Goal: Check status: Check status

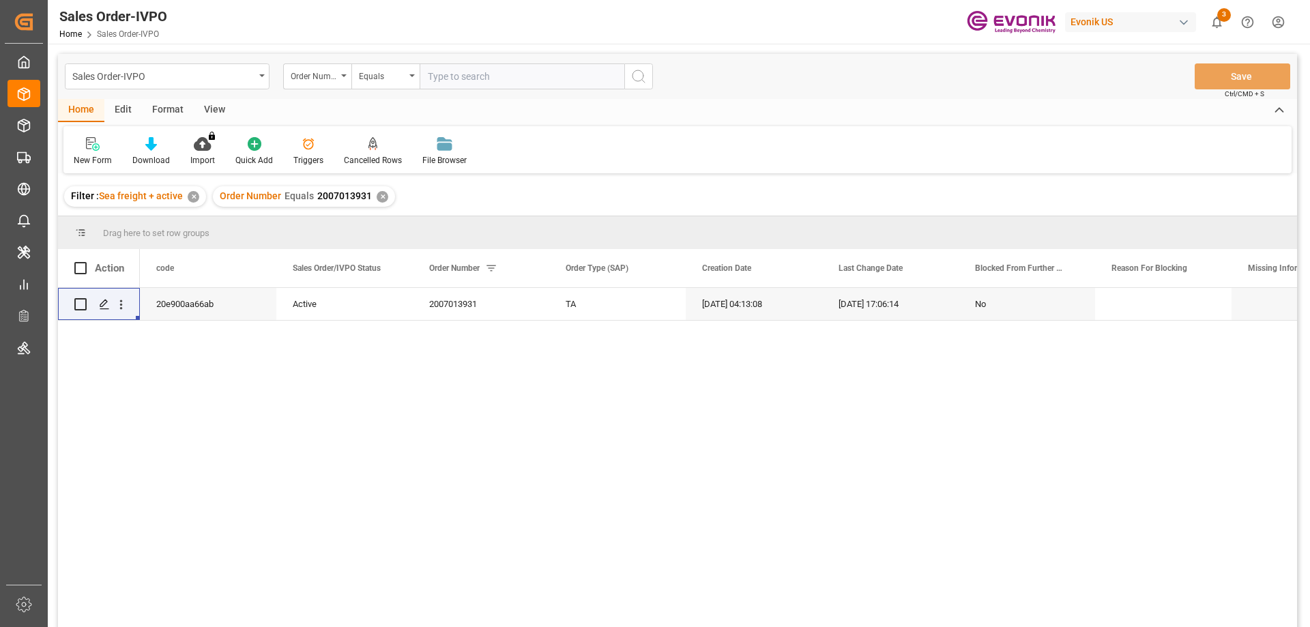
click at [475, 70] on input "text" at bounding box center [522, 76] width 205 height 26
type input "2007073638"
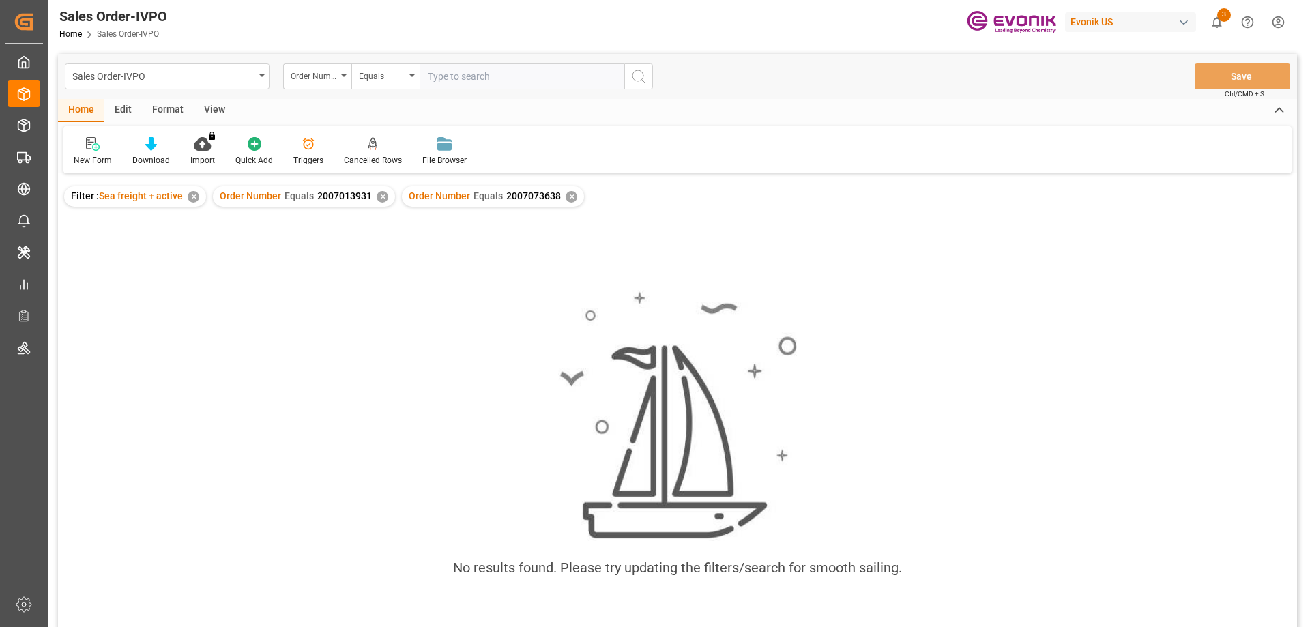
click at [383, 199] on div "✕" at bounding box center [383, 197] width 12 height 12
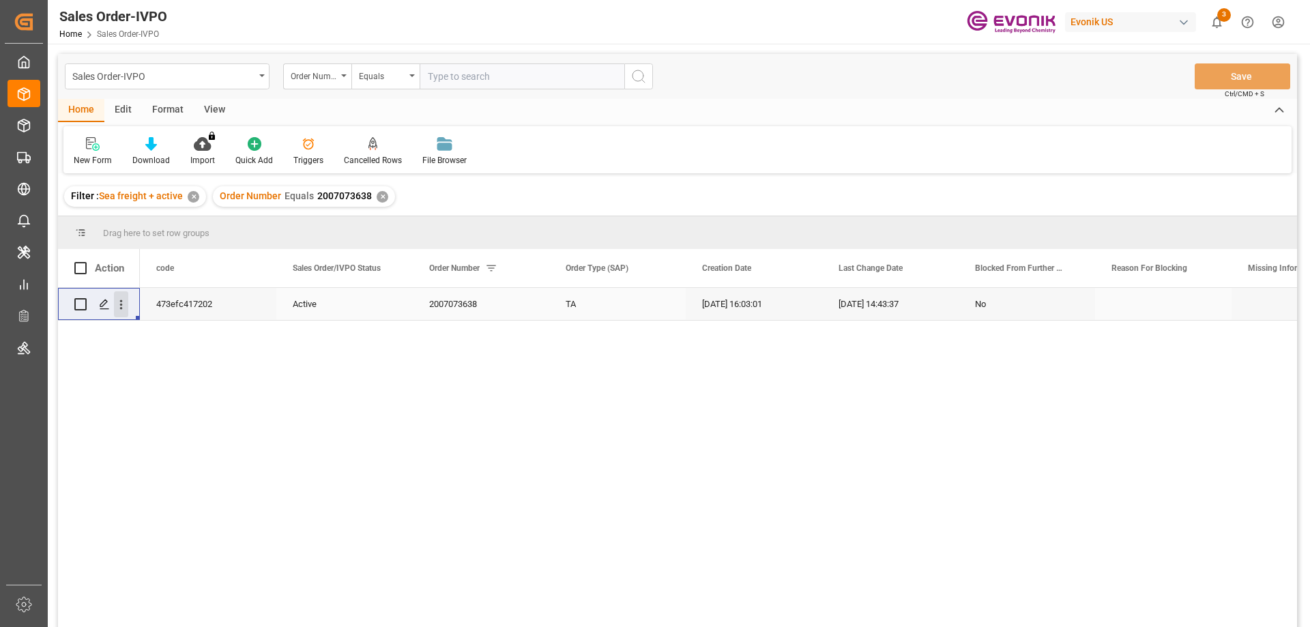
click at [127, 304] on icon "open menu" at bounding box center [121, 305] width 14 height 14
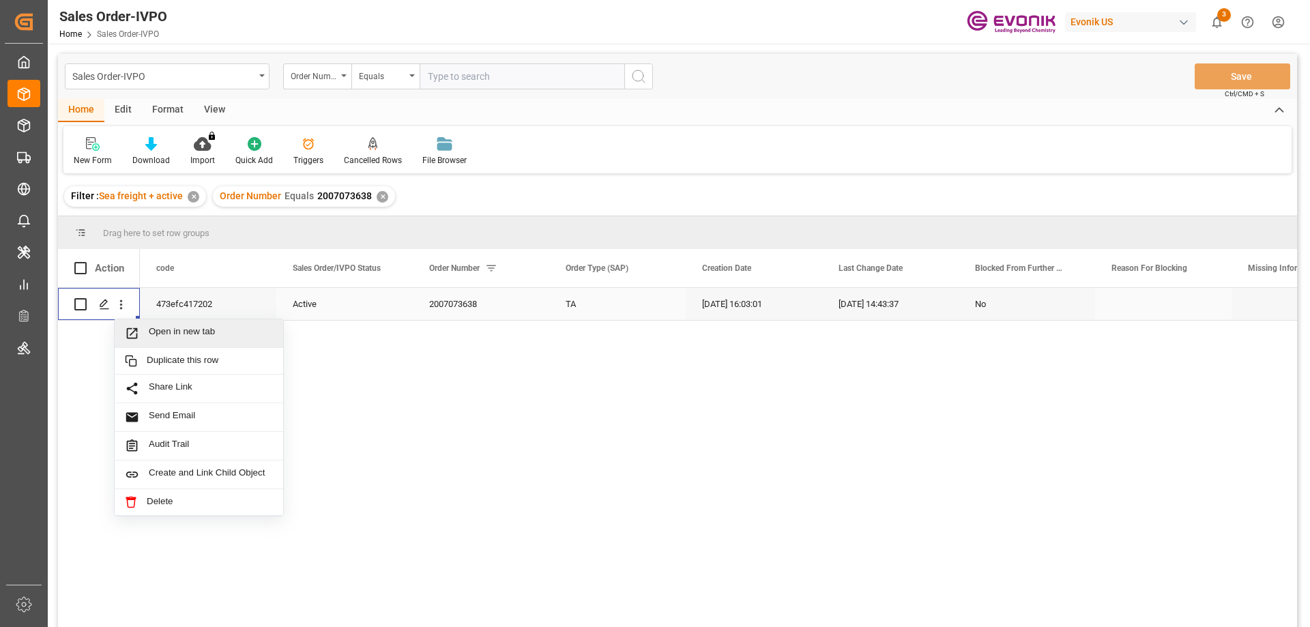
click at [162, 332] on span "Open in new tab" at bounding box center [211, 333] width 124 height 14
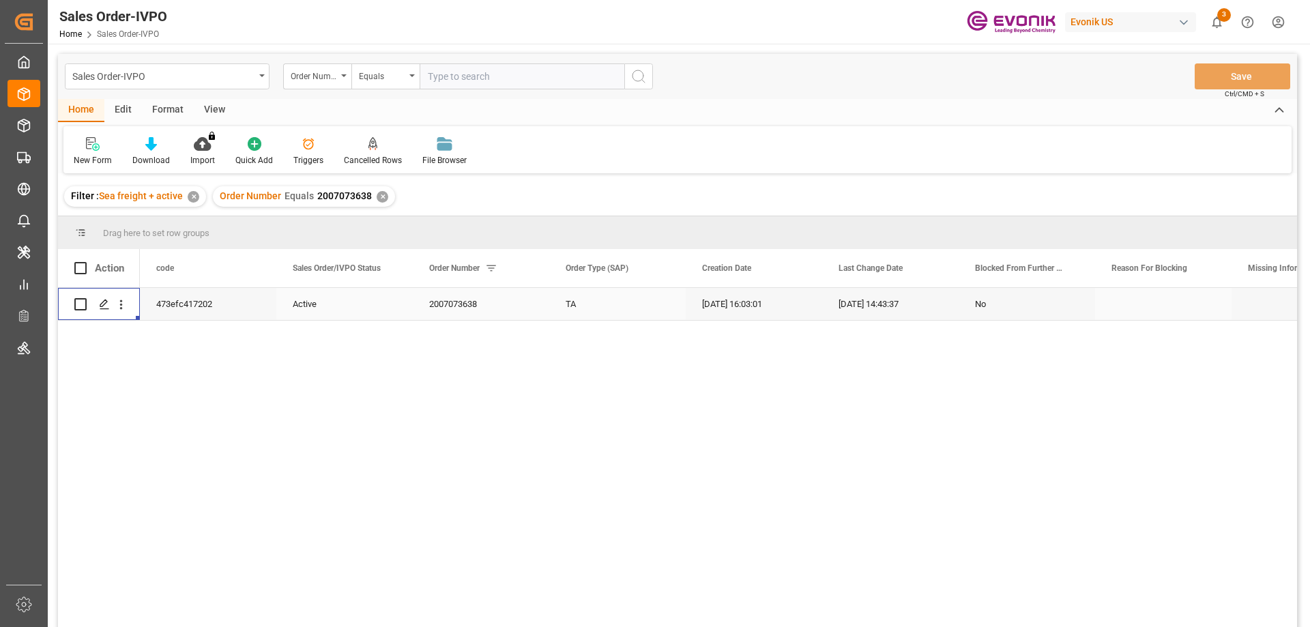
click at [461, 83] on input "text" at bounding box center [522, 76] width 205 height 26
paste input "2007079660"
type input "2007079660"
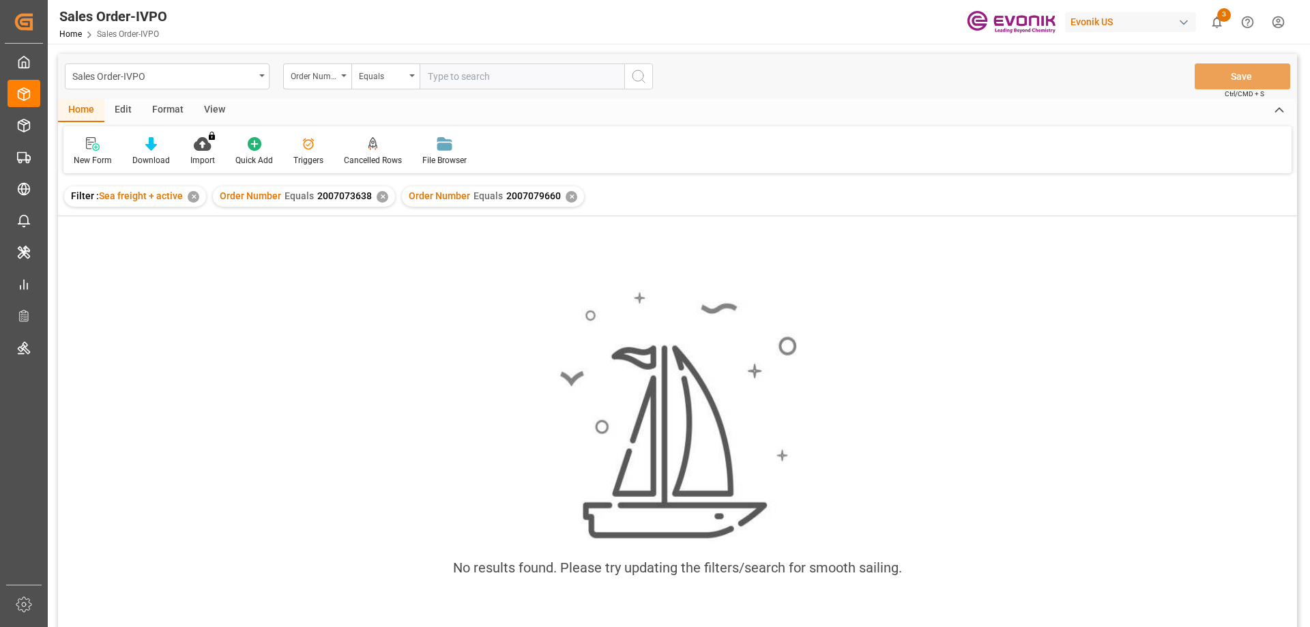
click at [377, 196] on div "✕" at bounding box center [383, 197] width 12 height 12
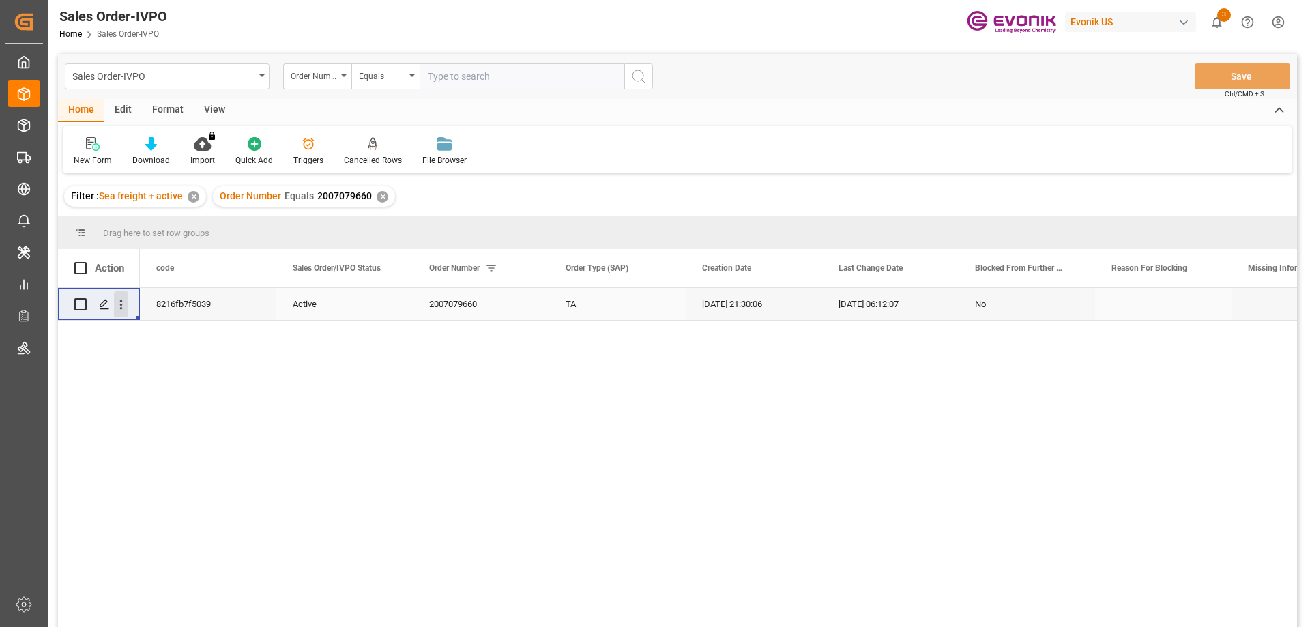
click at [123, 309] on icon "open menu" at bounding box center [121, 305] width 14 height 14
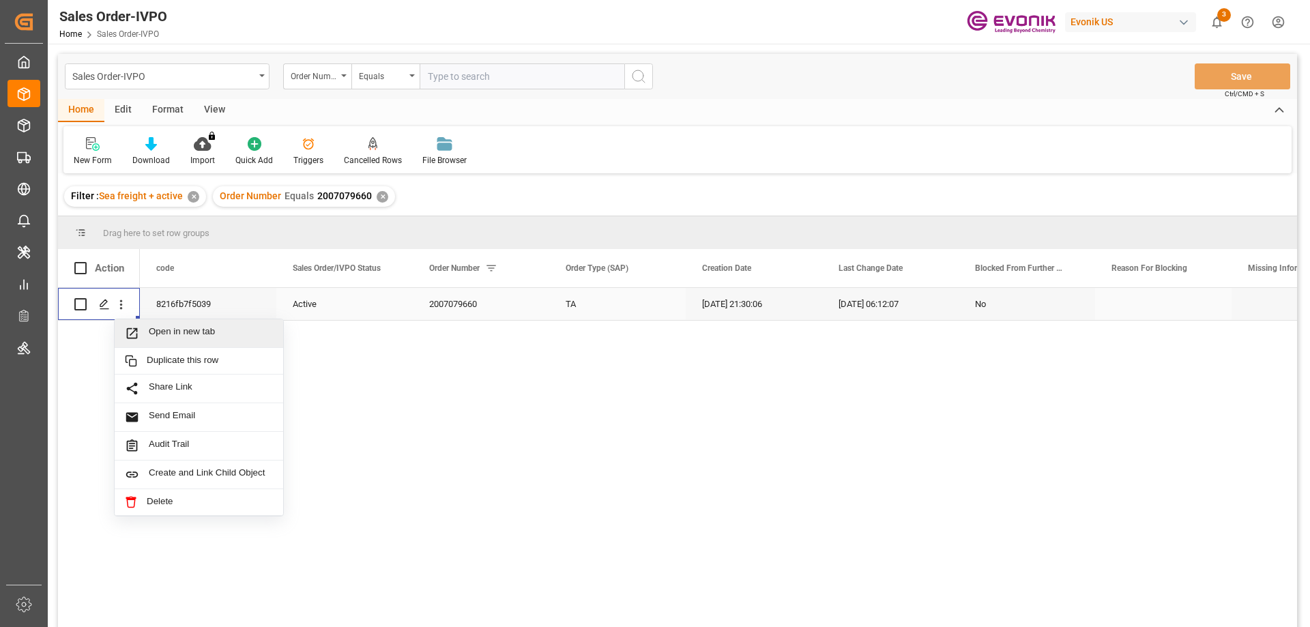
click at [168, 334] on span "Open in new tab" at bounding box center [211, 333] width 124 height 14
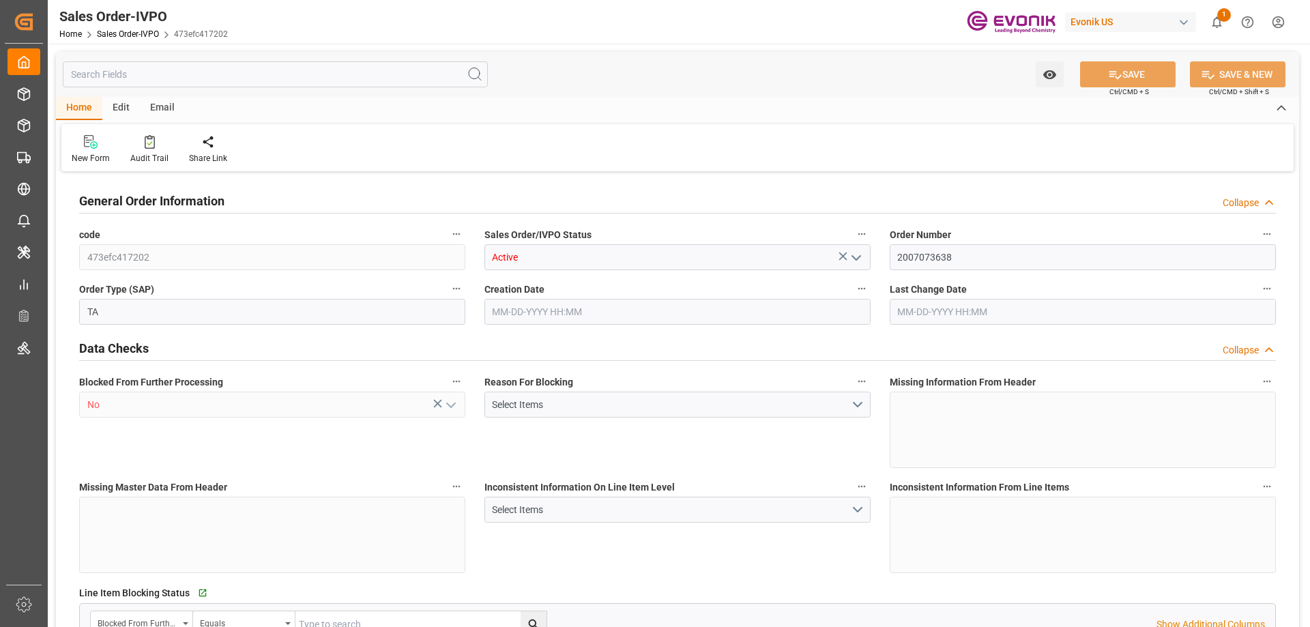
type input "IDJKT"
type input "0"
type input "1"
type input "2"
type input "3"
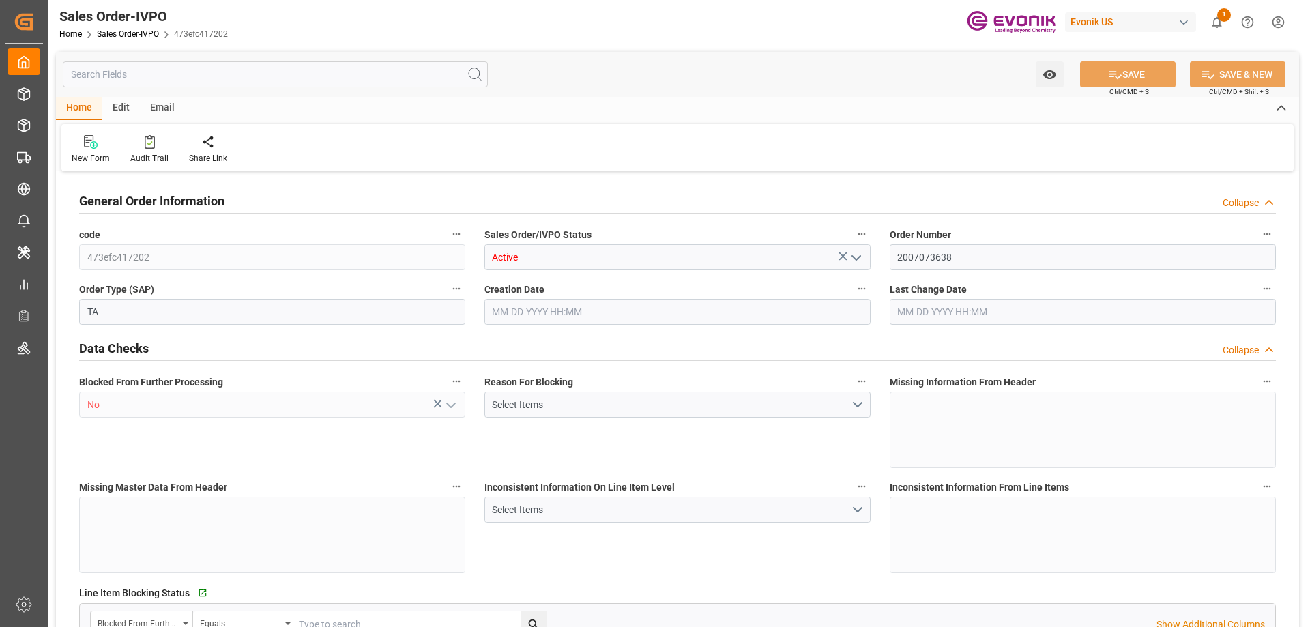
type input "33746.72"
type input "152.2816"
type input "19000"
type input "60"
type input "07-07-2025 16:03"
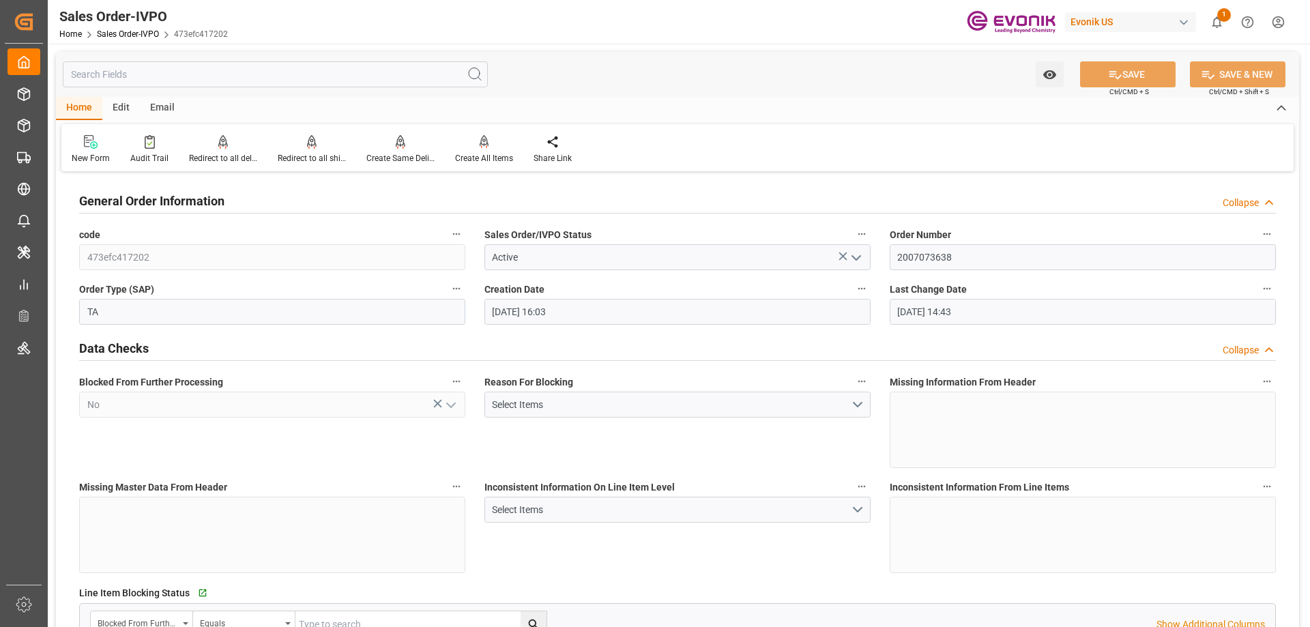
type input "07-22-2025 14:43"
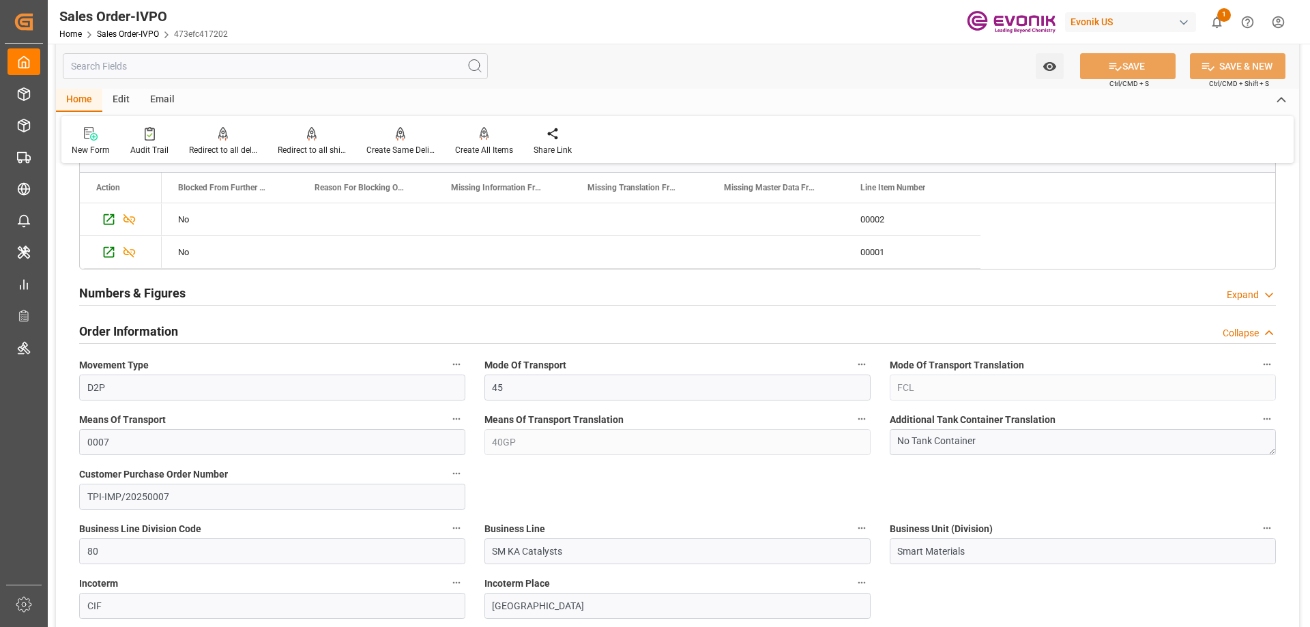
scroll to position [887, 0]
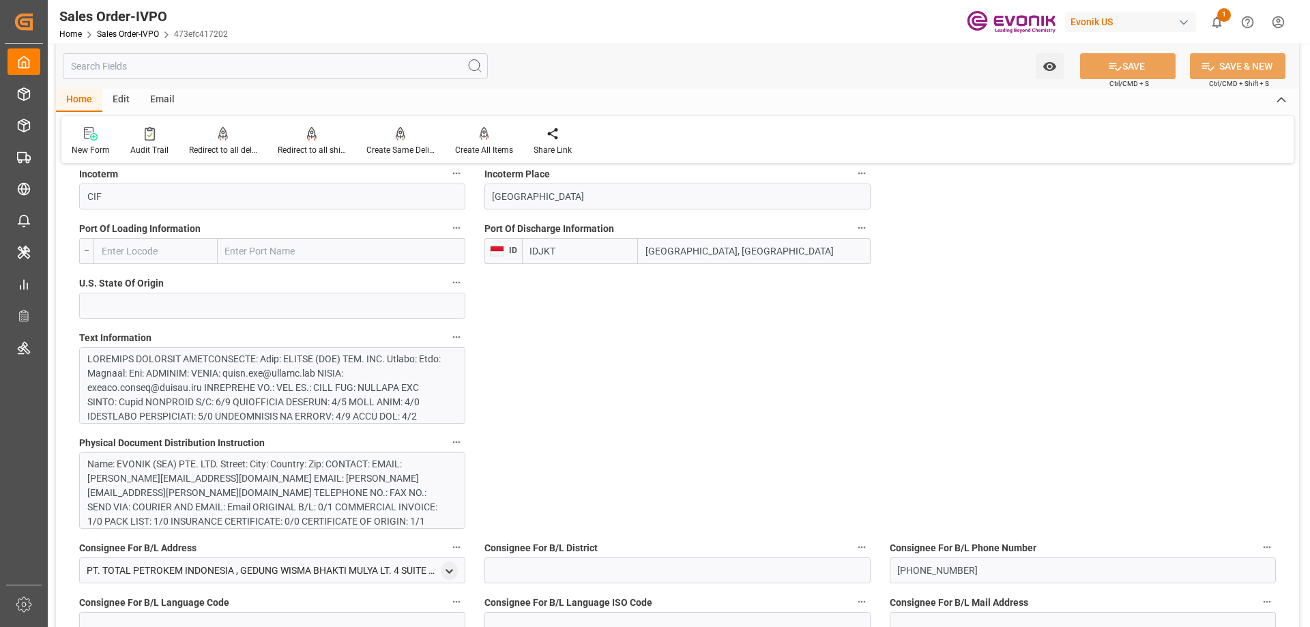
click at [212, 384] on div at bounding box center [267, 545] width 360 height 387
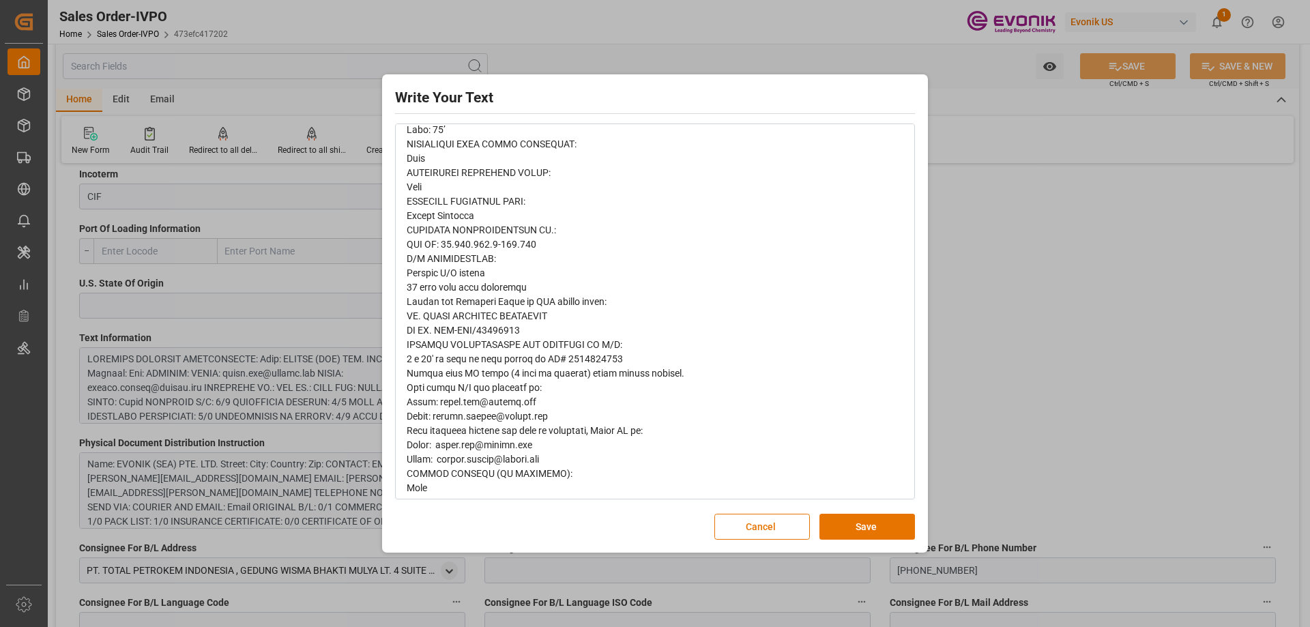
scroll to position [962, 0]
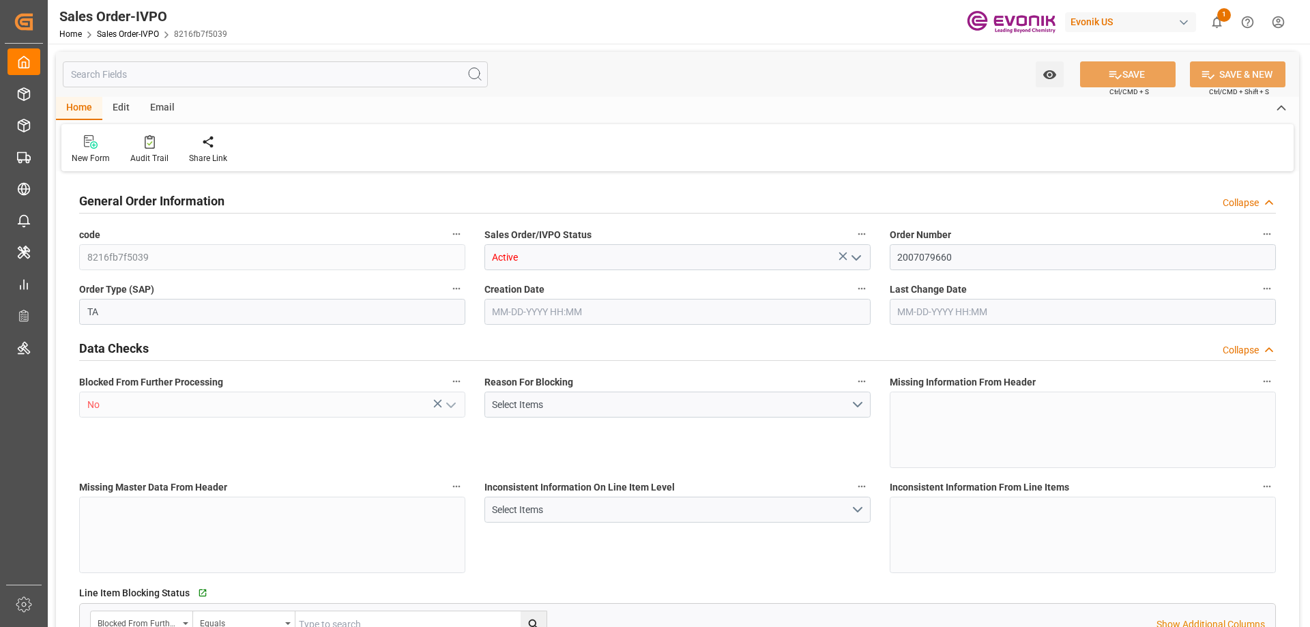
type input "BEANR"
type input "0"
type input "1"
type input "2"
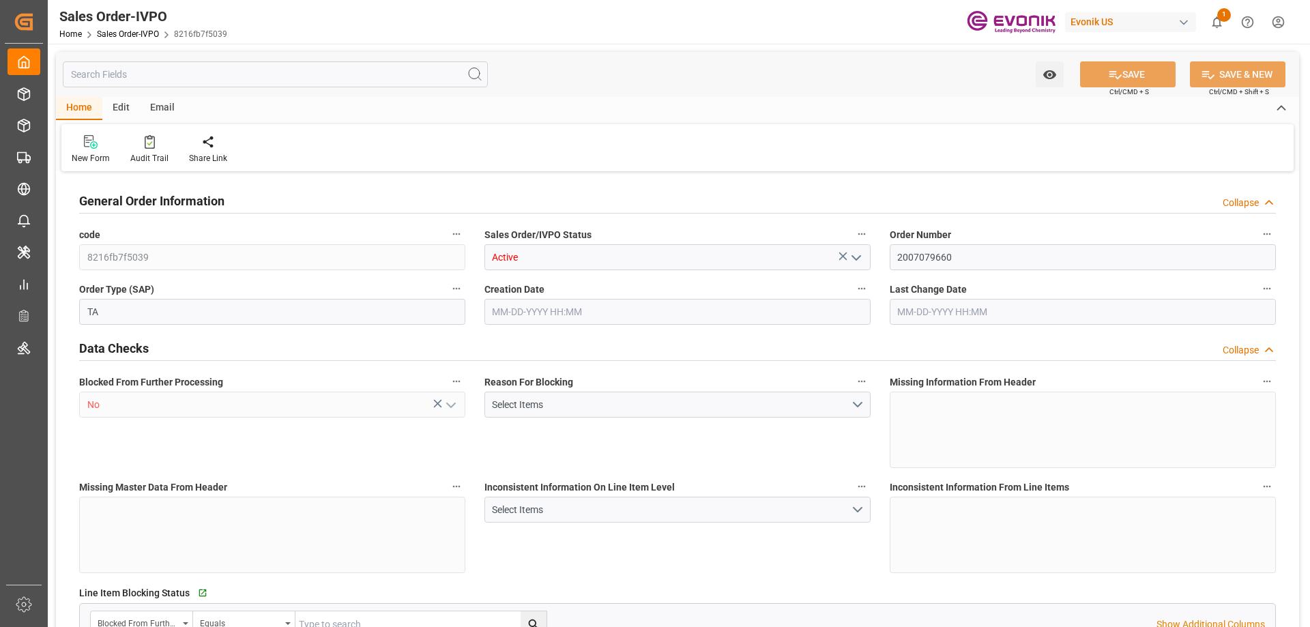
type input "19435.784"
type input "62.7342"
type input "19000"
type input "60"
type input "07-07-2025 21:30"
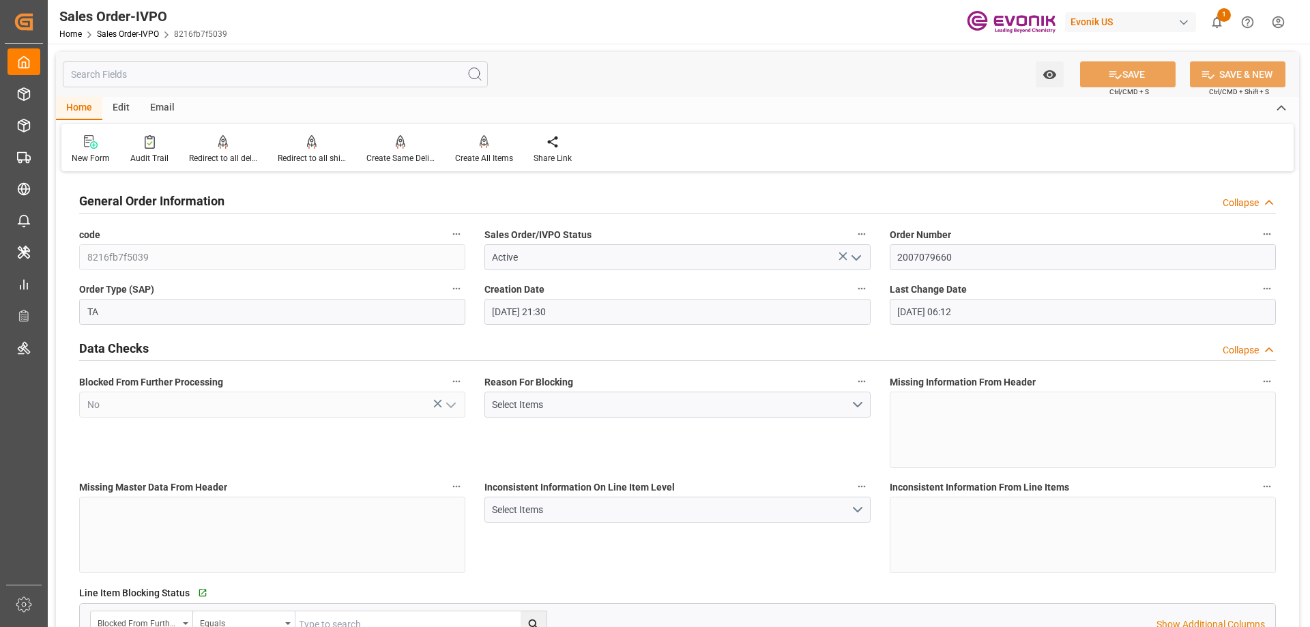
type input "07-08-2025 06:12"
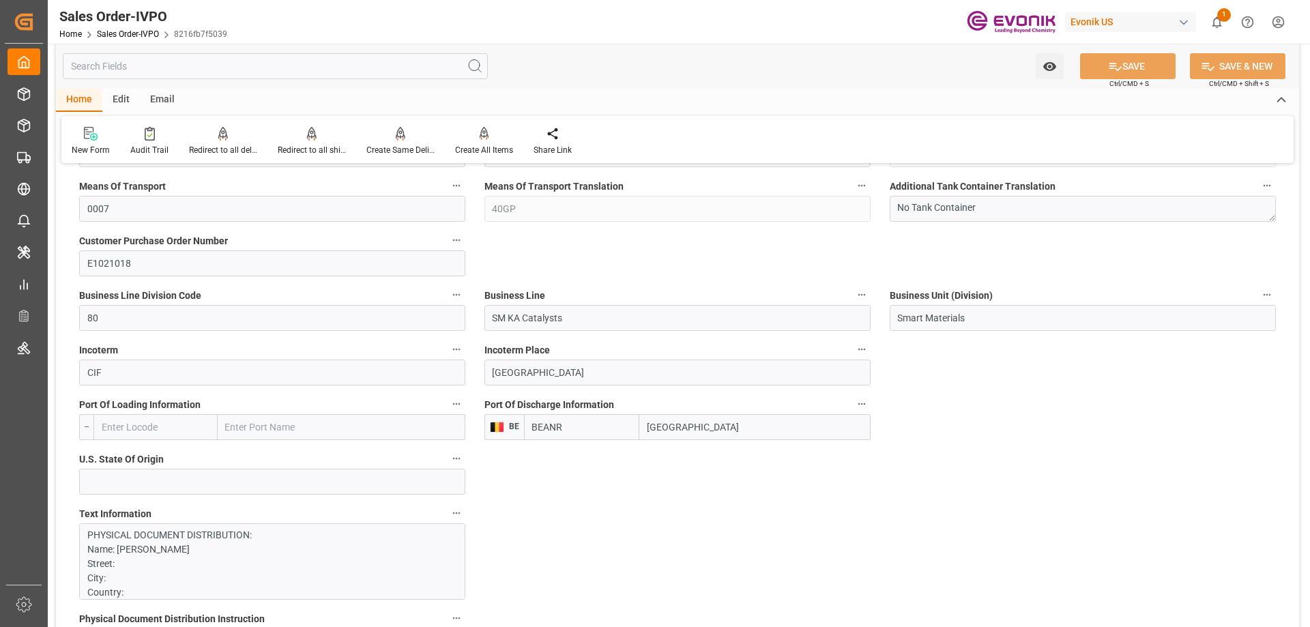
scroll to position [819, 0]
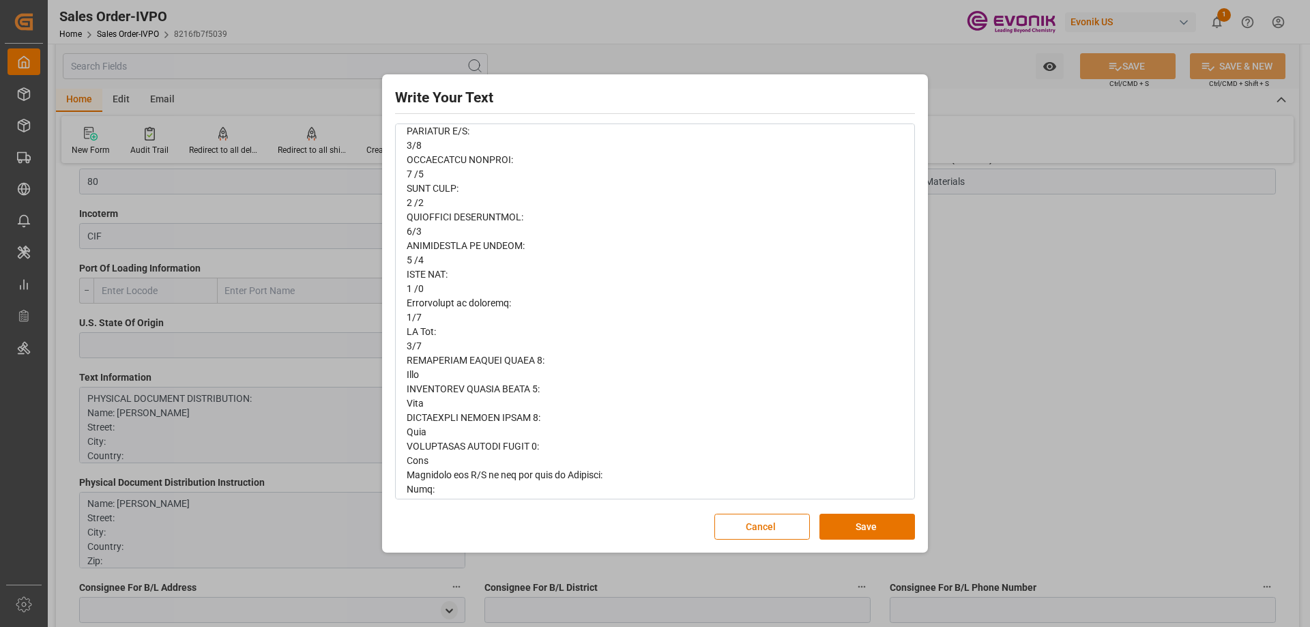
scroll to position [0, 0]
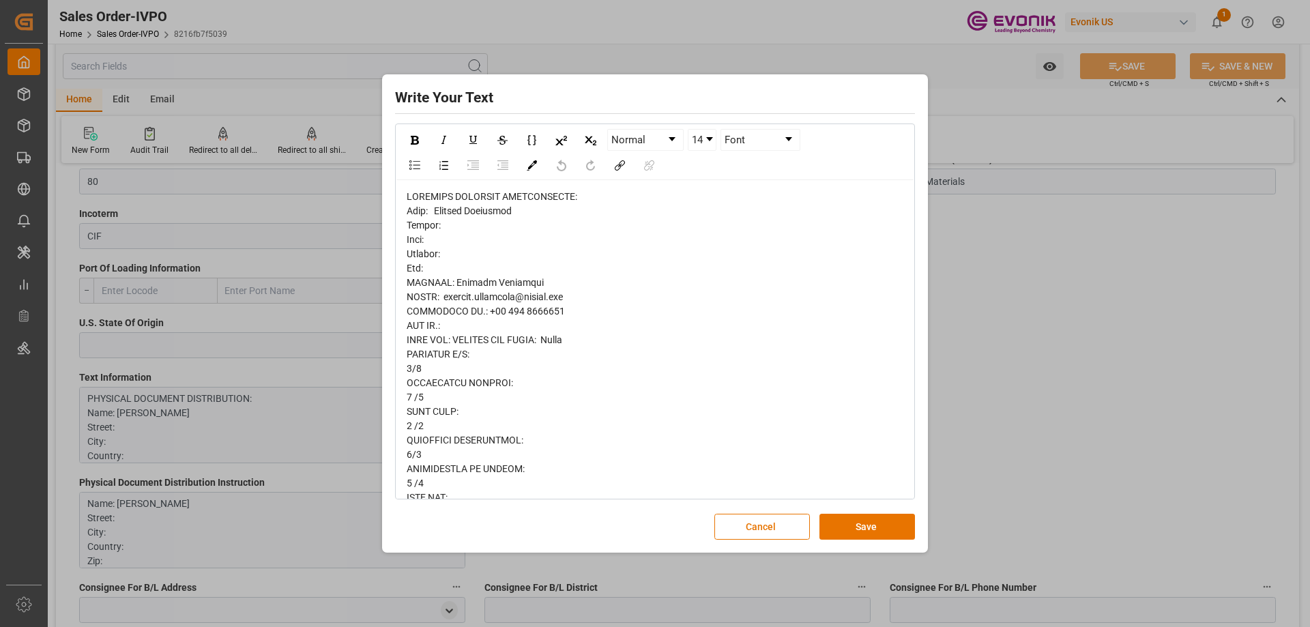
click at [1028, 349] on div "Write Your Text Normal 14 Font Cancel Save" at bounding box center [655, 313] width 1310 height 627
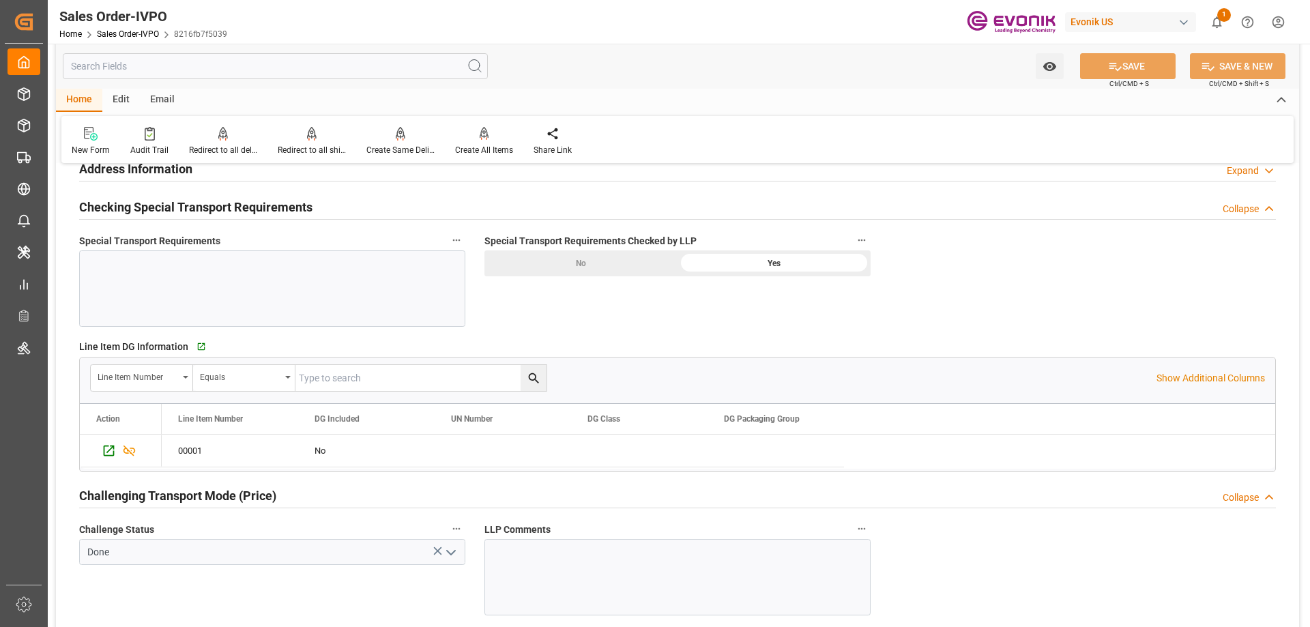
scroll to position [1843, 0]
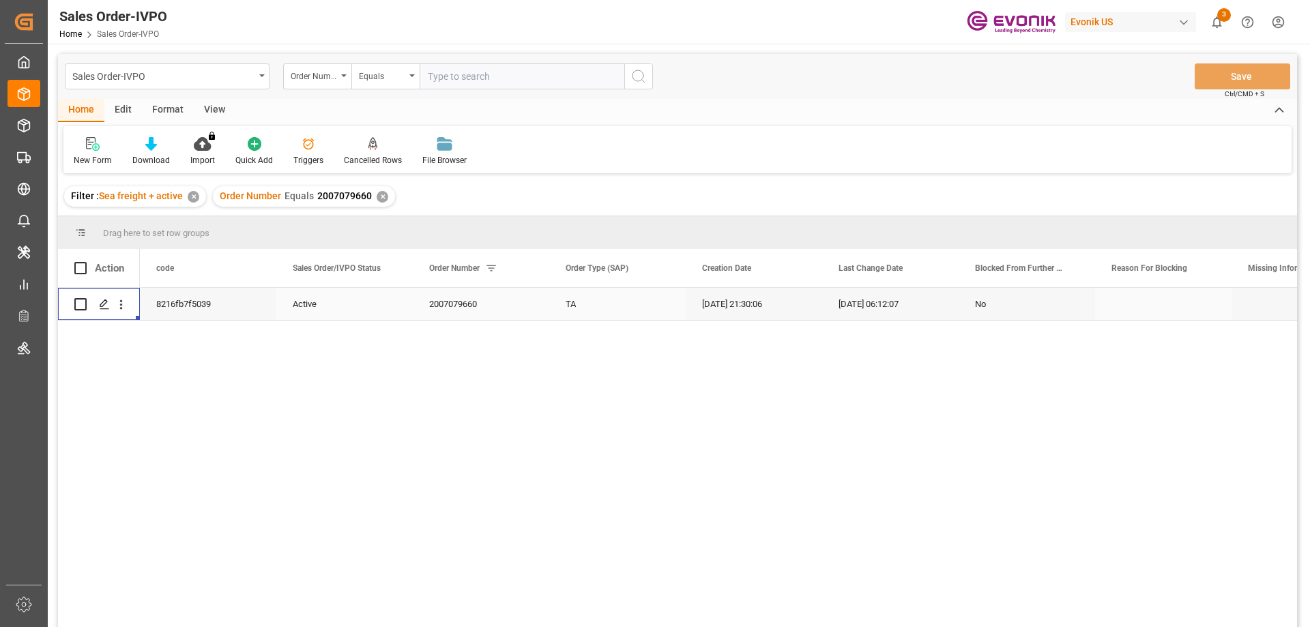
click at [461, 73] on input "text" at bounding box center [522, 76] width 205 height 26
paste input "2007123941"
type input "2007123941"
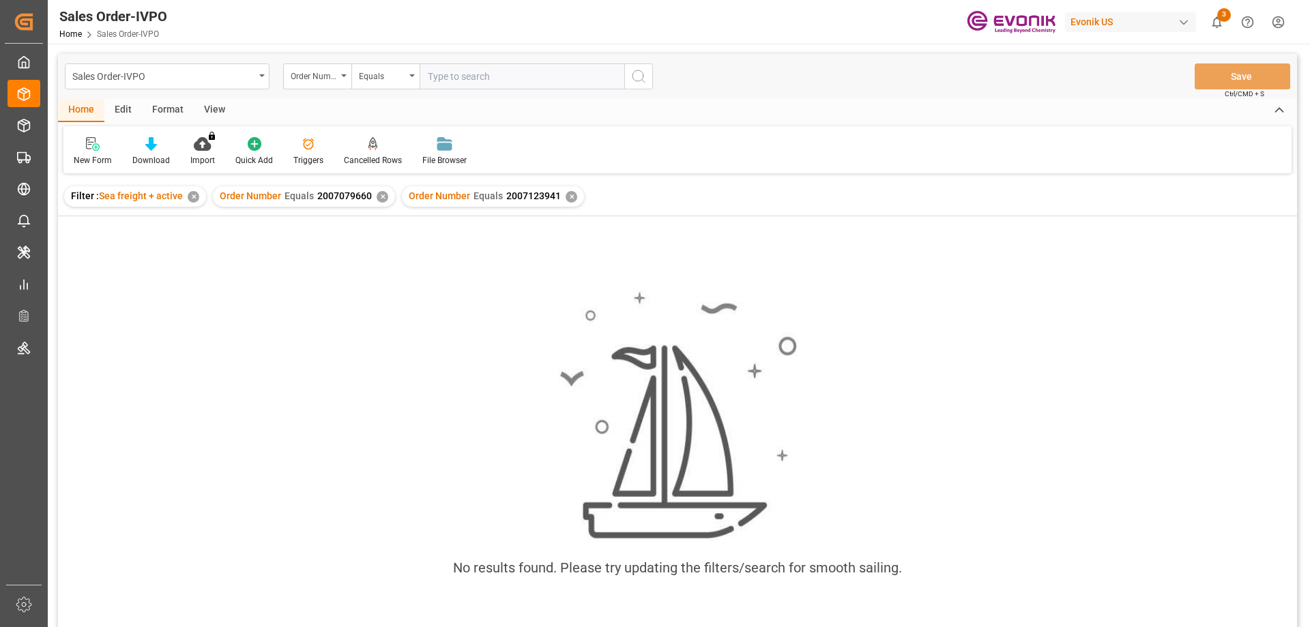
click at [378, 196] on div "✕" at bounding box center [383, 197] width 12 height 12
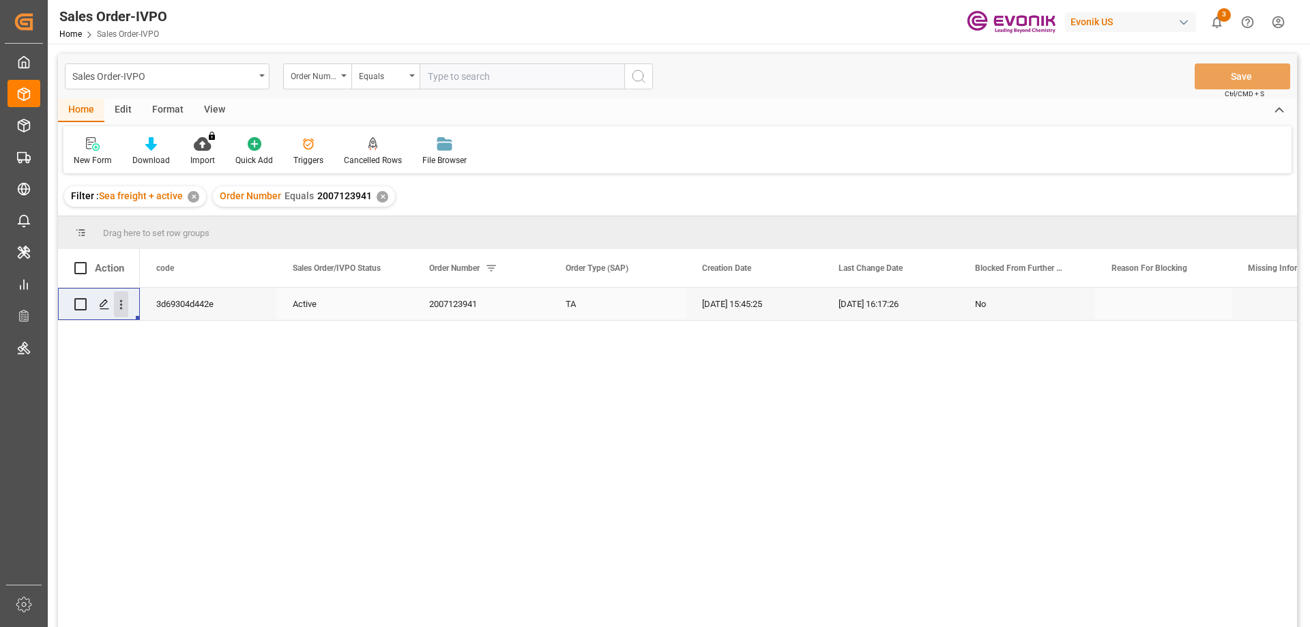
click at [119, 304] on icon "open menu" at bounding box center [121, 305] width 14 height 14
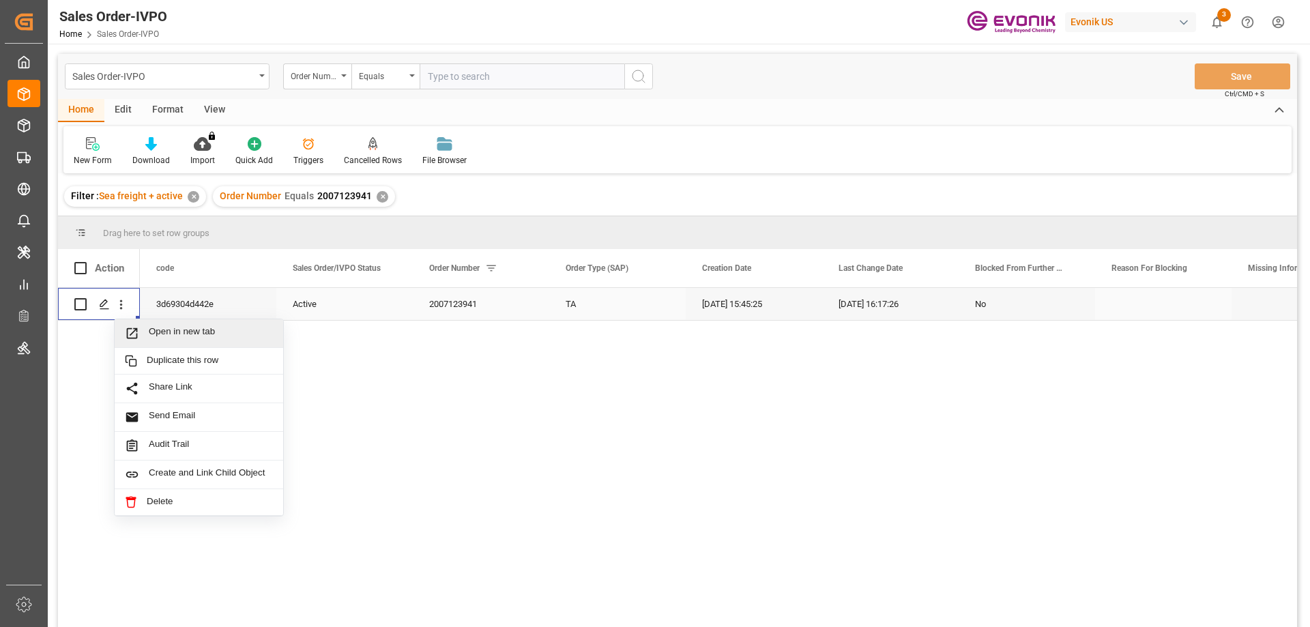
click at [169, 329] on span "Open in new tab" at bounding box center [211, 333] width 124 height 14
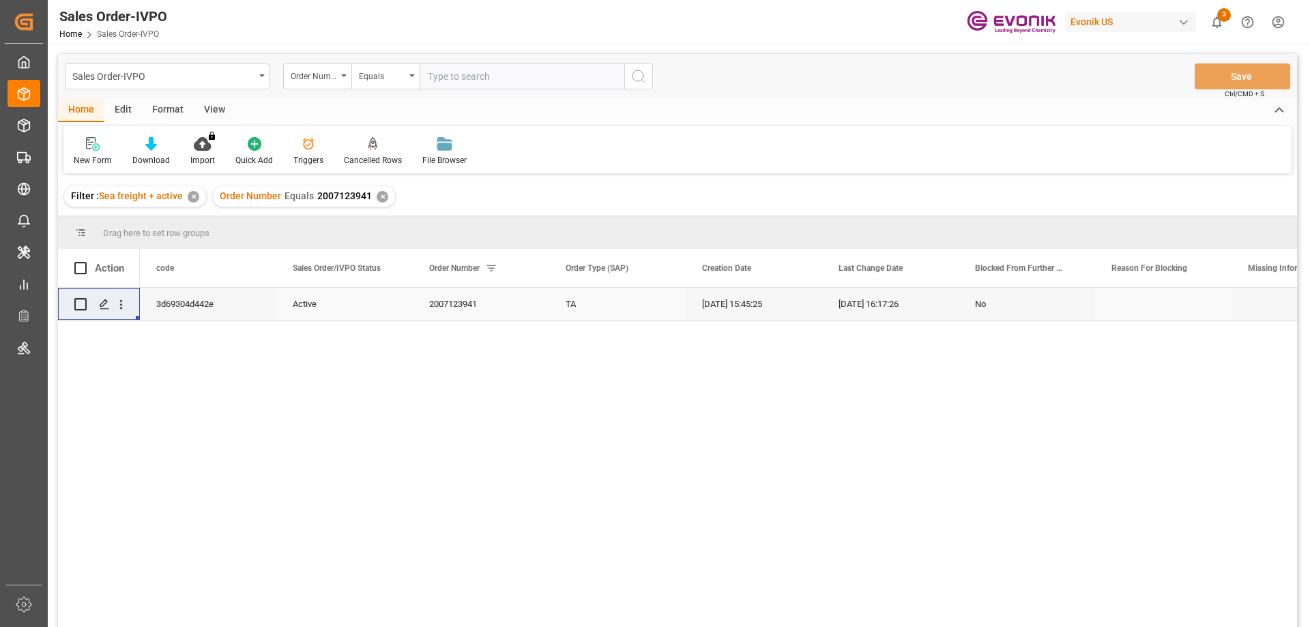
click at [562, 72] on input "text" at bounding box center [522, 76] width 205 height 26
paste input "2007110465"
type input "2007110465"
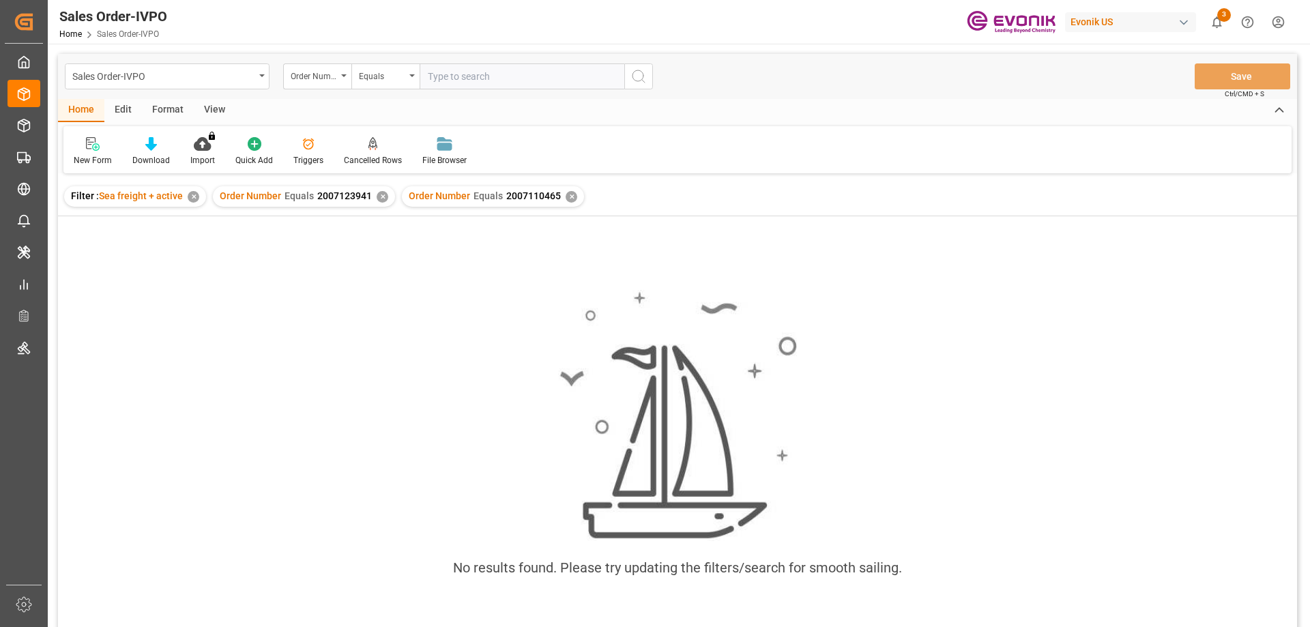
click at [379, 201] on div "✕" at bounding box center [383, 197] width 12 height 12
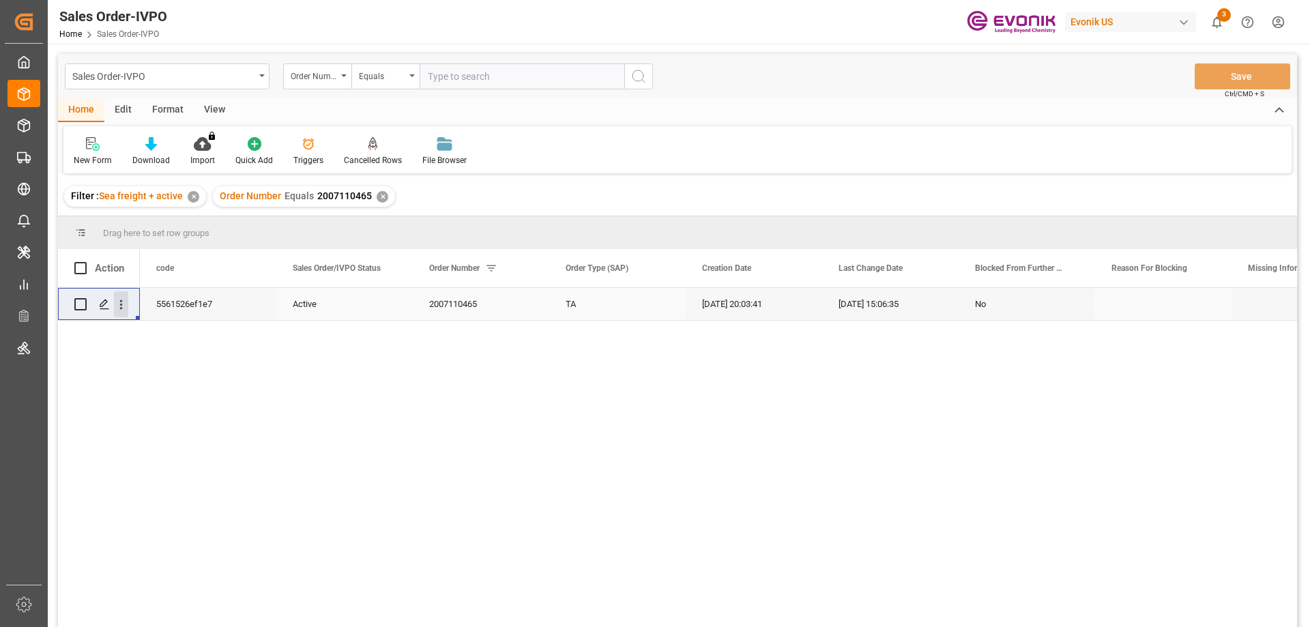
click at [119, 308] on icon "open menu" at bounding box center [121, 305] width 14 height 14
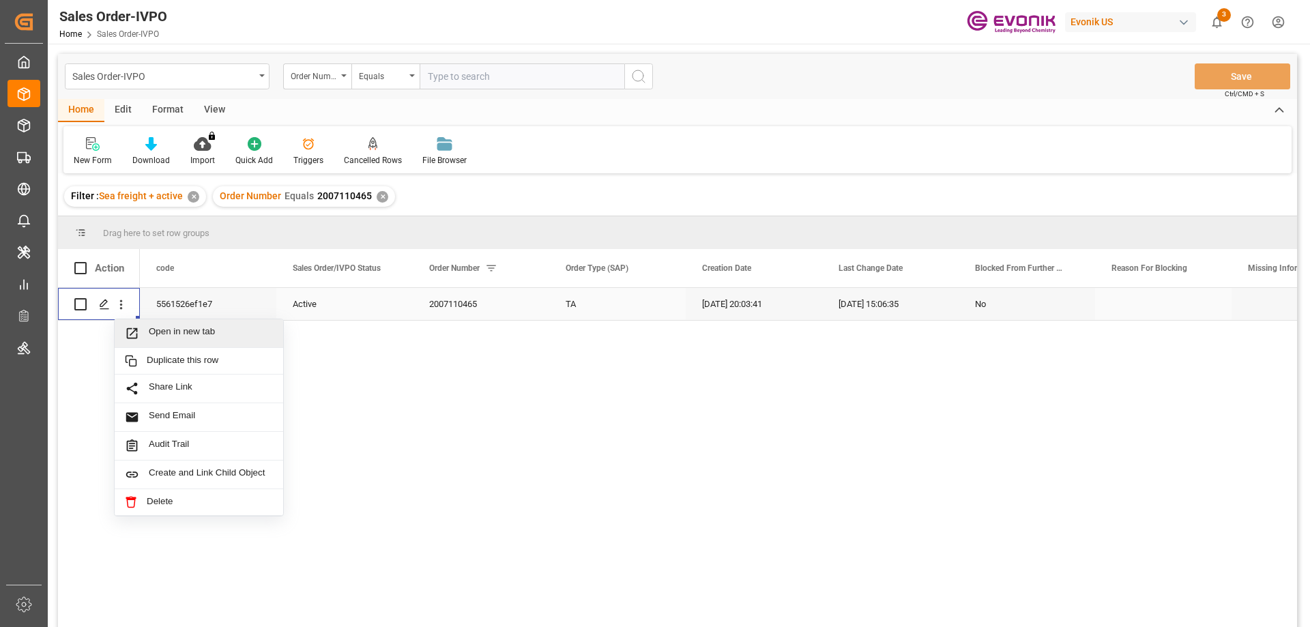
click at [174, 332] on span "Open in new tab" at bounding box center [211, 333] width 124 height 14
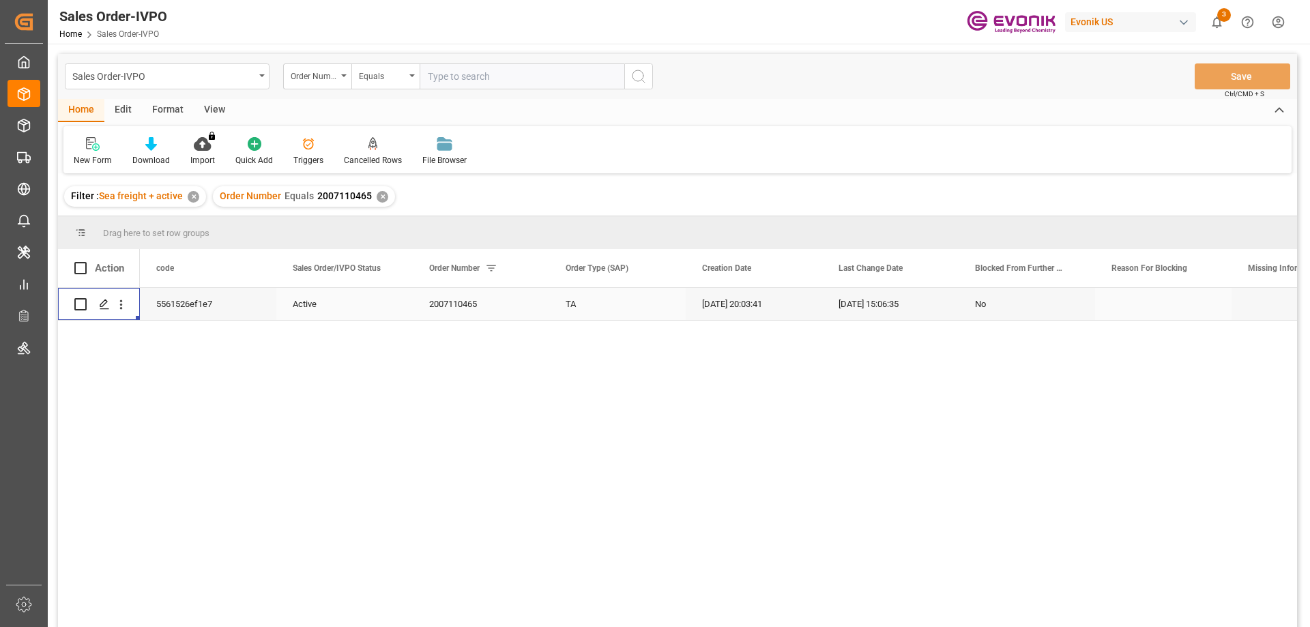
click at [512, 72] on input "text" at bounding box center [522, 76] width 205 height 26
paste input "0046468071"
type input "0046468071"
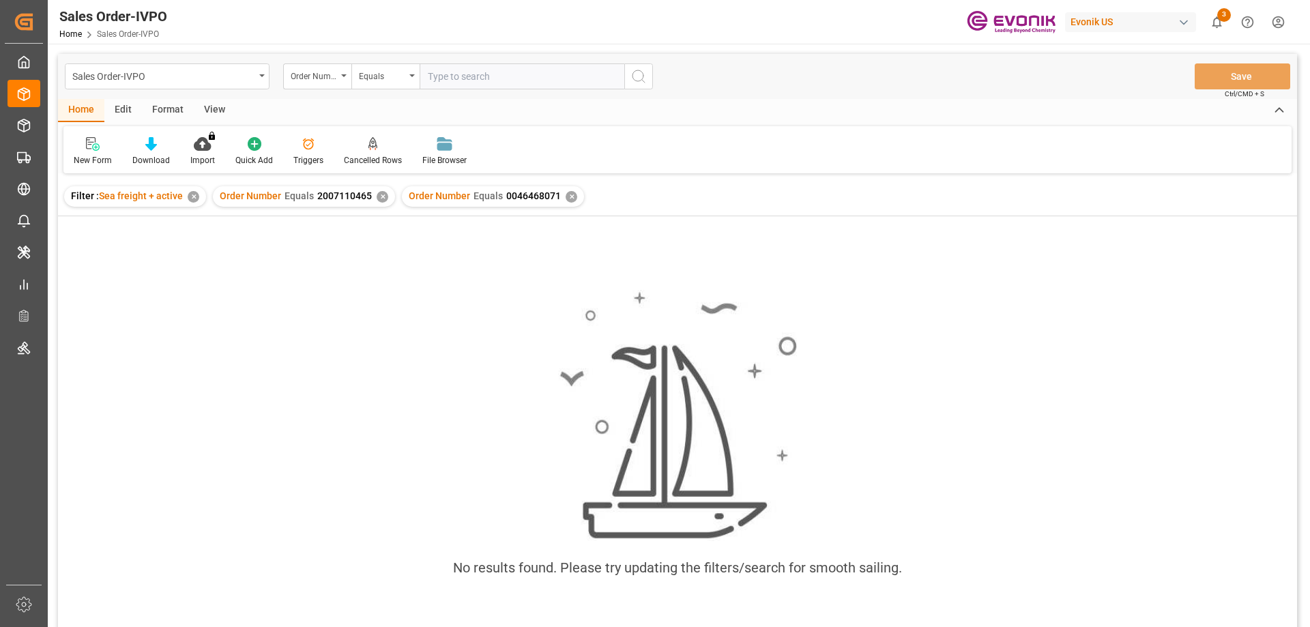
click at [384, 197] on div "✕" at bounding box center [383, 197] width 12 height 12
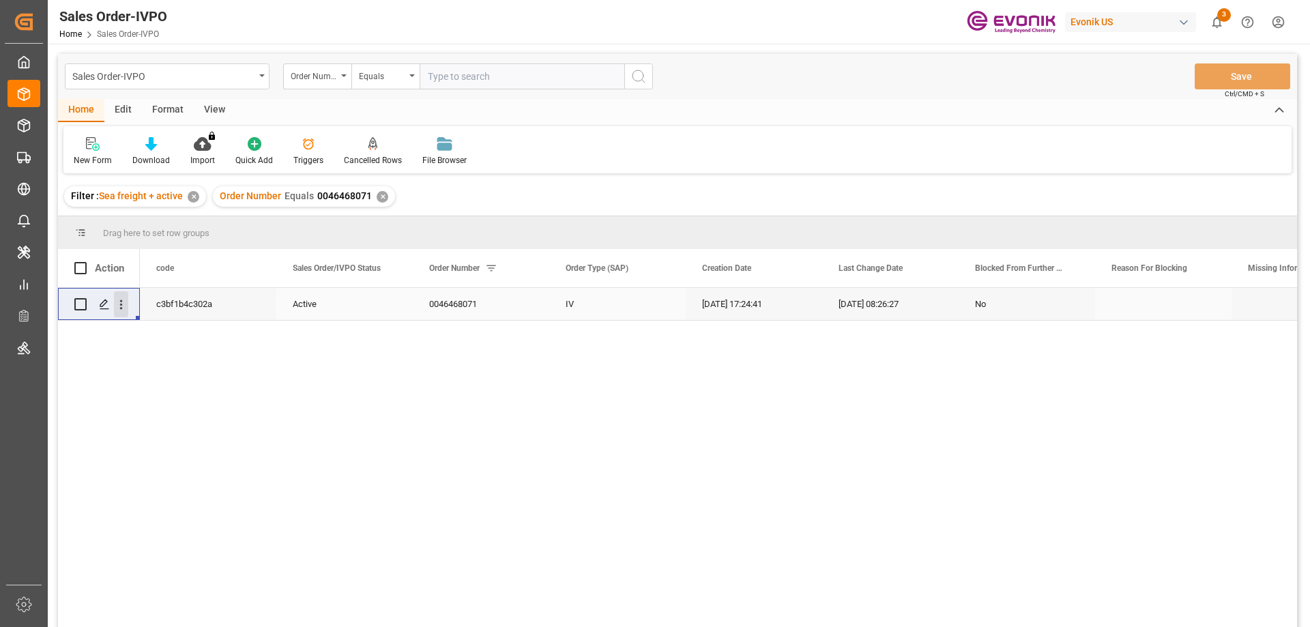
click at [120, 306] on icon "open menu" at bounding box center [121, 305] width 14 height 14
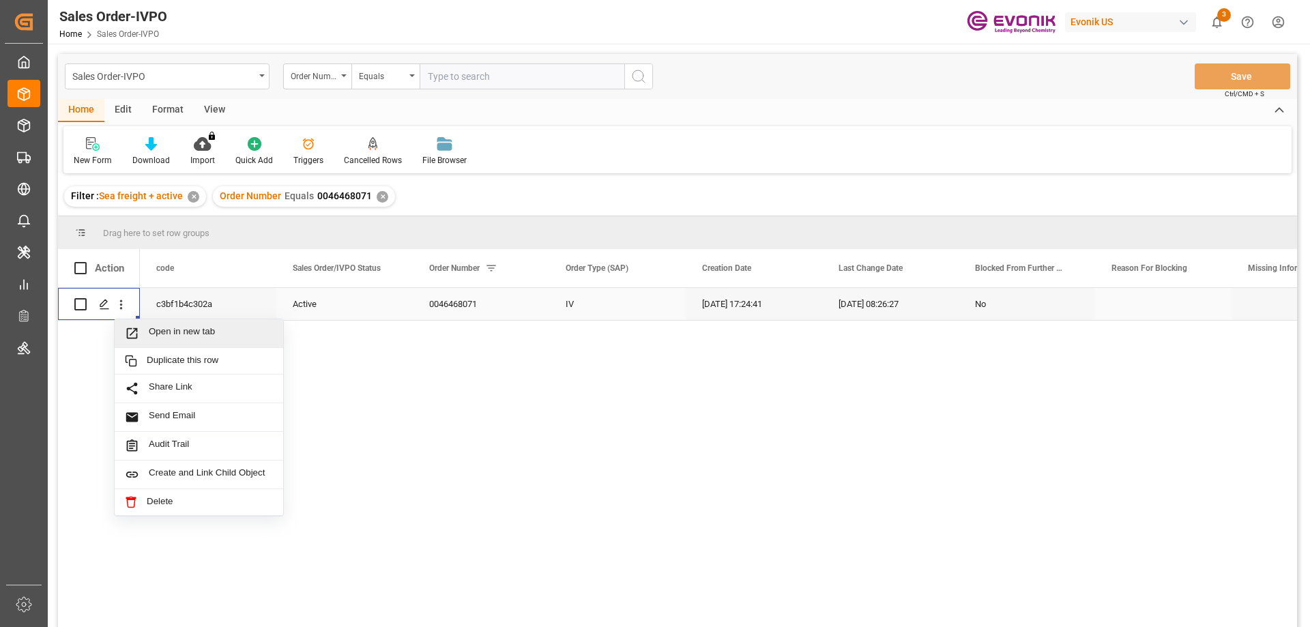
click at [168, 330] on span "Open in new tab" at bounding box center [211, 333] width 124 height 14
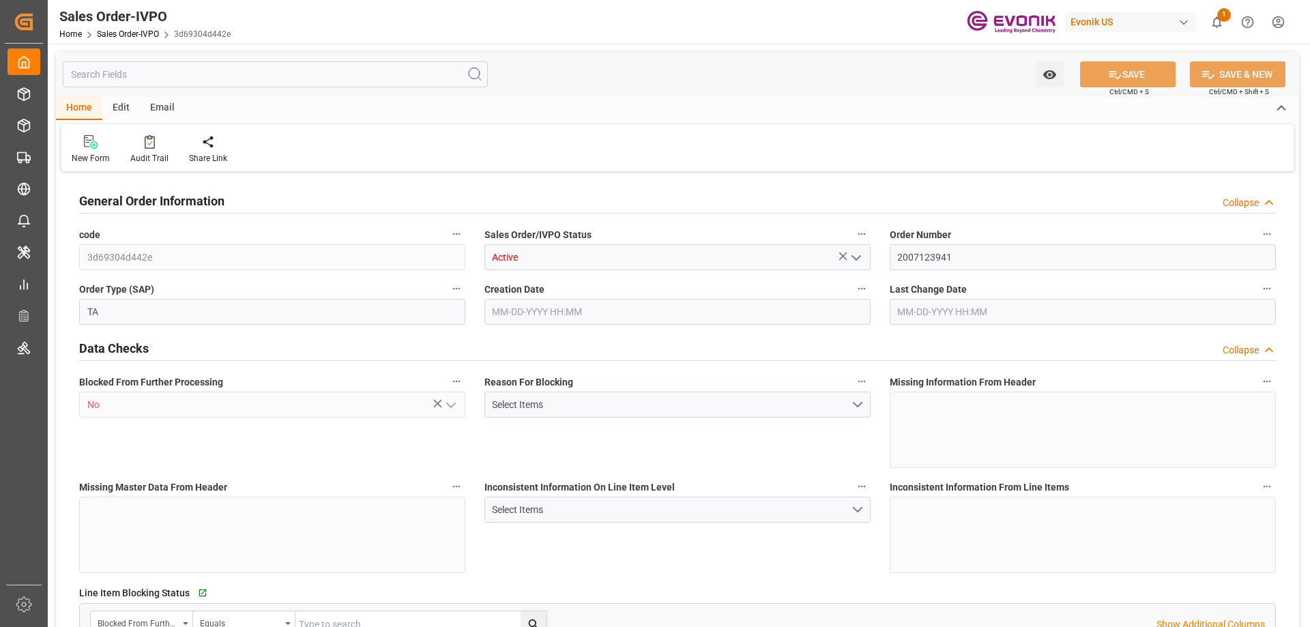
type input "INNSA"
type input "0"
type input "1"
type input "2"
type input "19801.04"
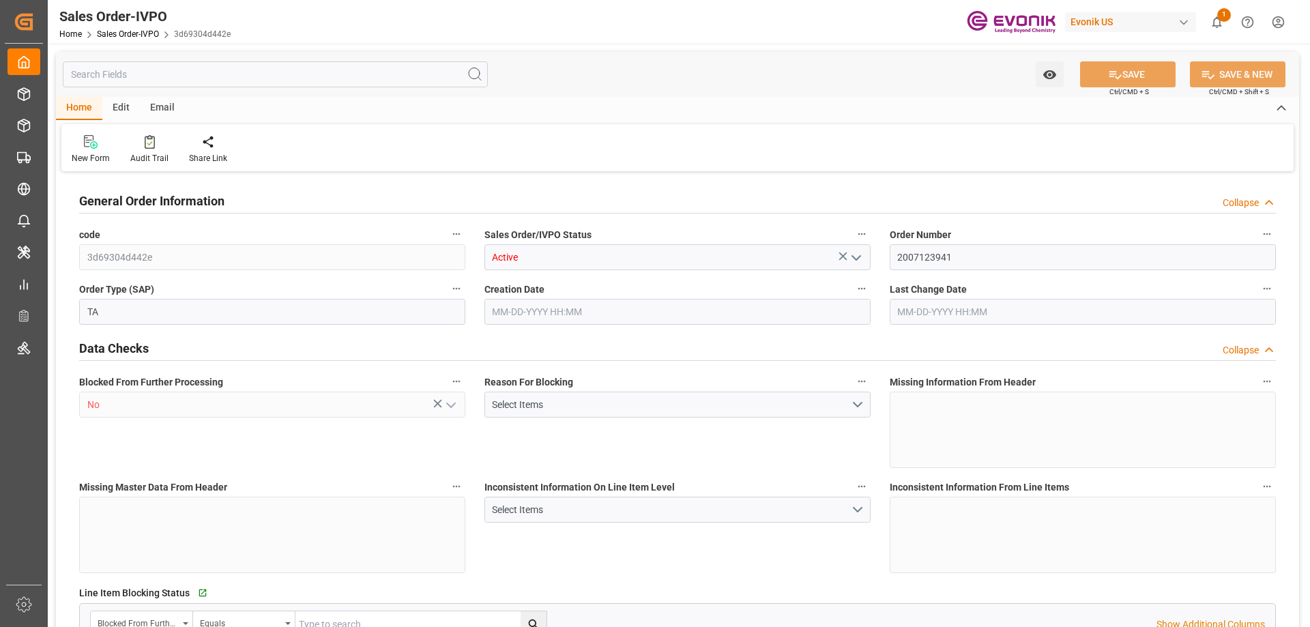
type input "0"
type input "17000"
type input "30"
type input "[DATE] 15:45"
type input "[DATE] 16:17"
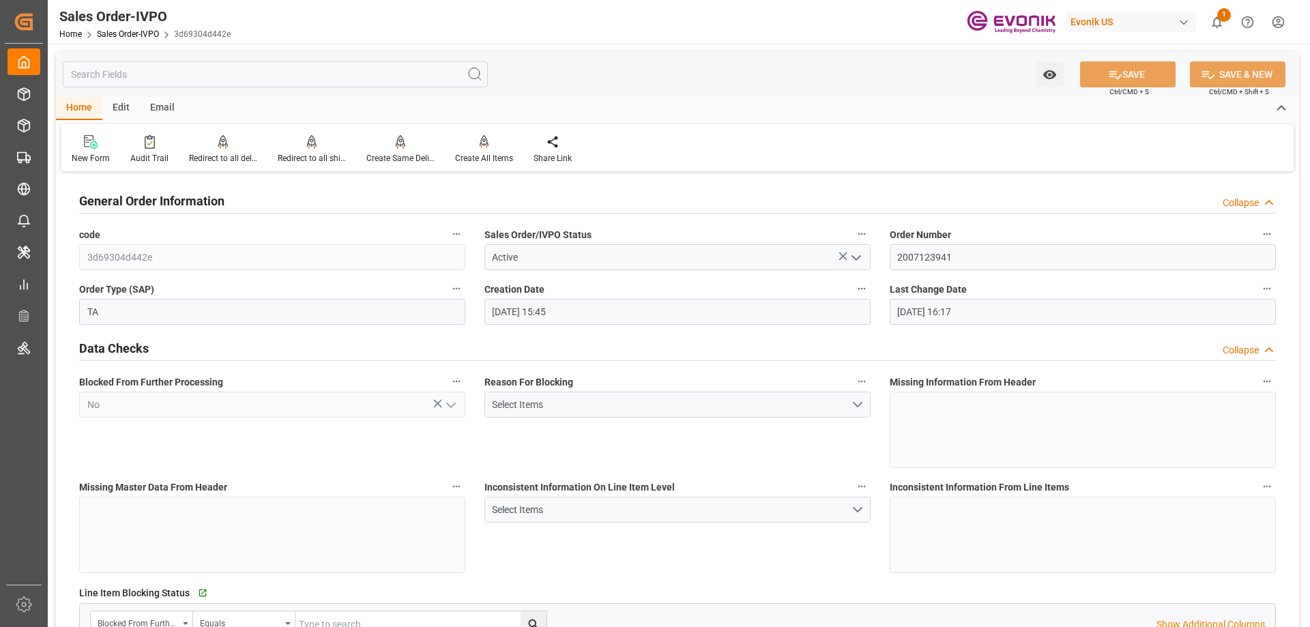
scroll to position [478, 0]
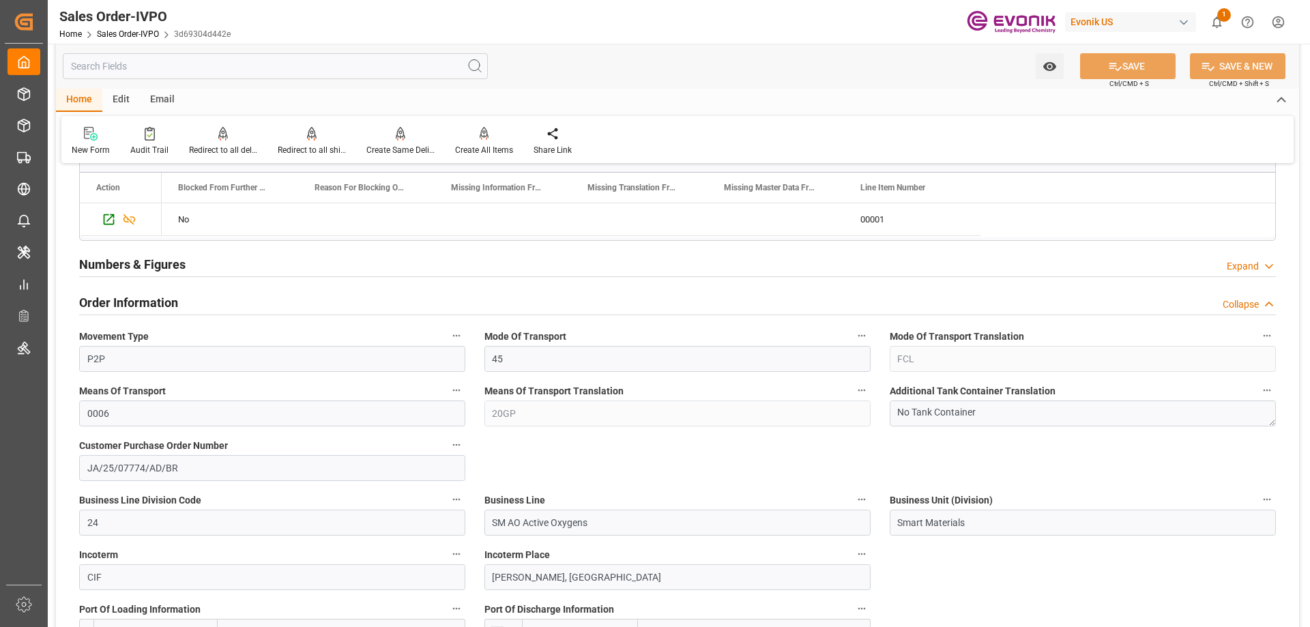
click at [245, 74] on input "text" at bounding box center [275, 66] width 425 height 26
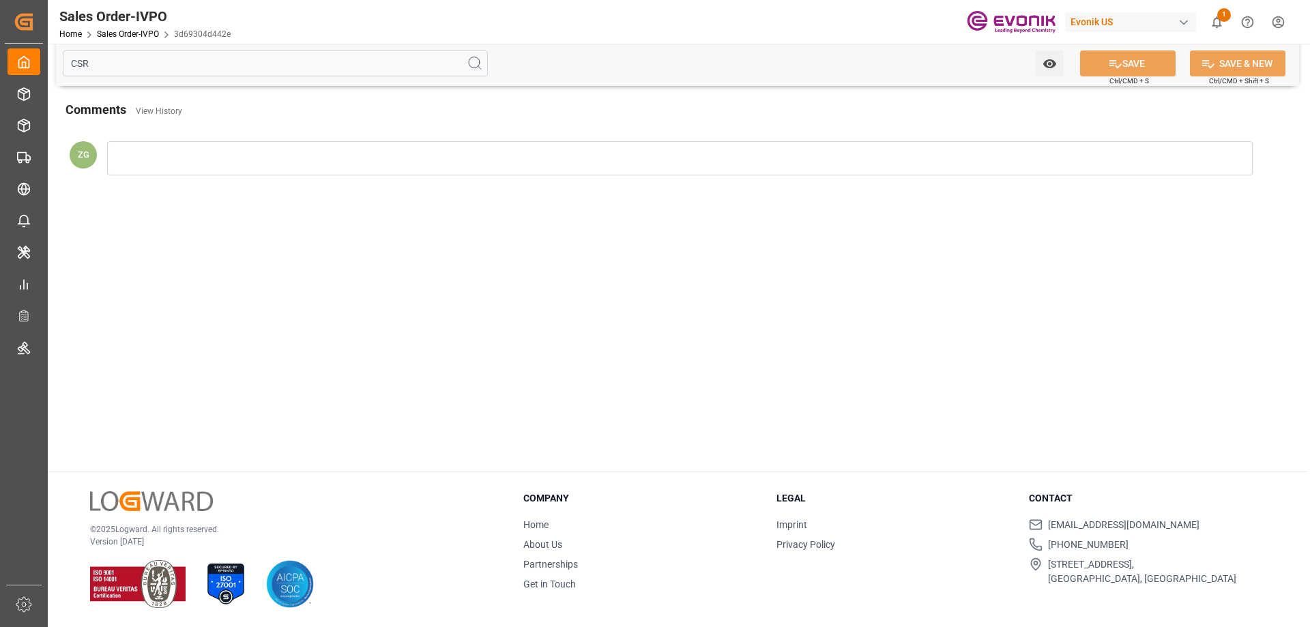
scroll to position [0, 0]
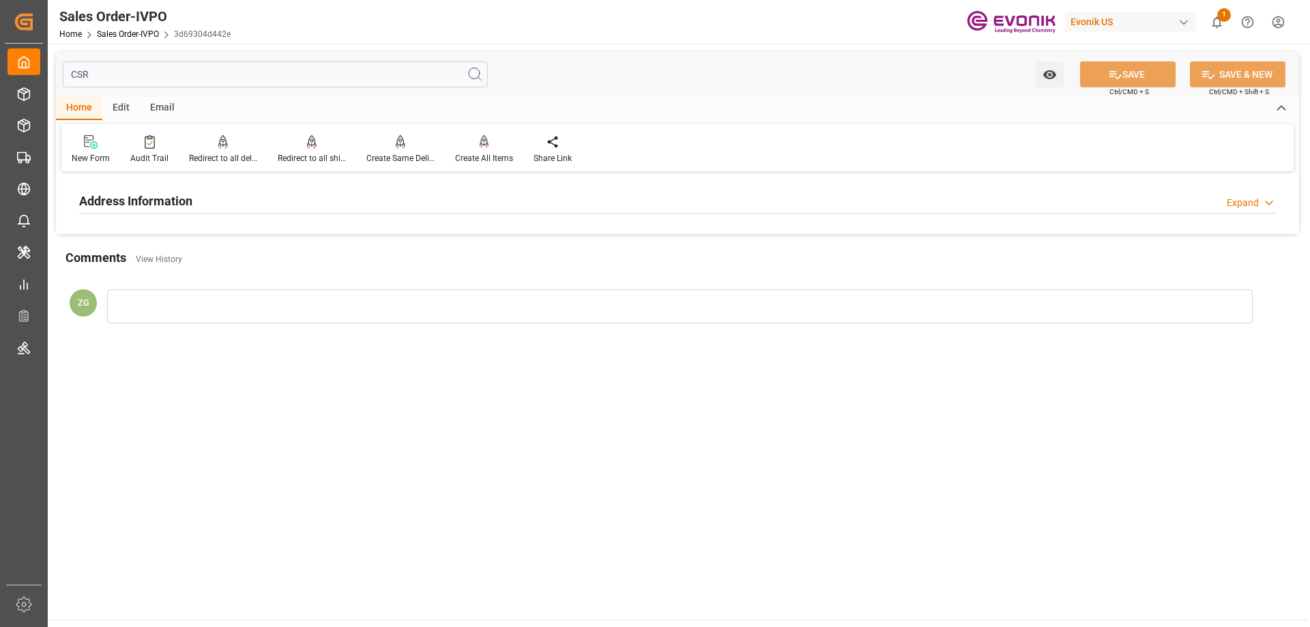
type input "CSR"
drag, startPoint x: 197, startPoint y: 214, endPoint x: 192, endPoint y: 201, distance: 13.2
click at [192, 203] on div "Address Information Expand" at bounding box center [678, 201] width 1216 height 38
click at [181, 199] on h2 "Address Information" at bounding box center [135, 201] width 113 height 18
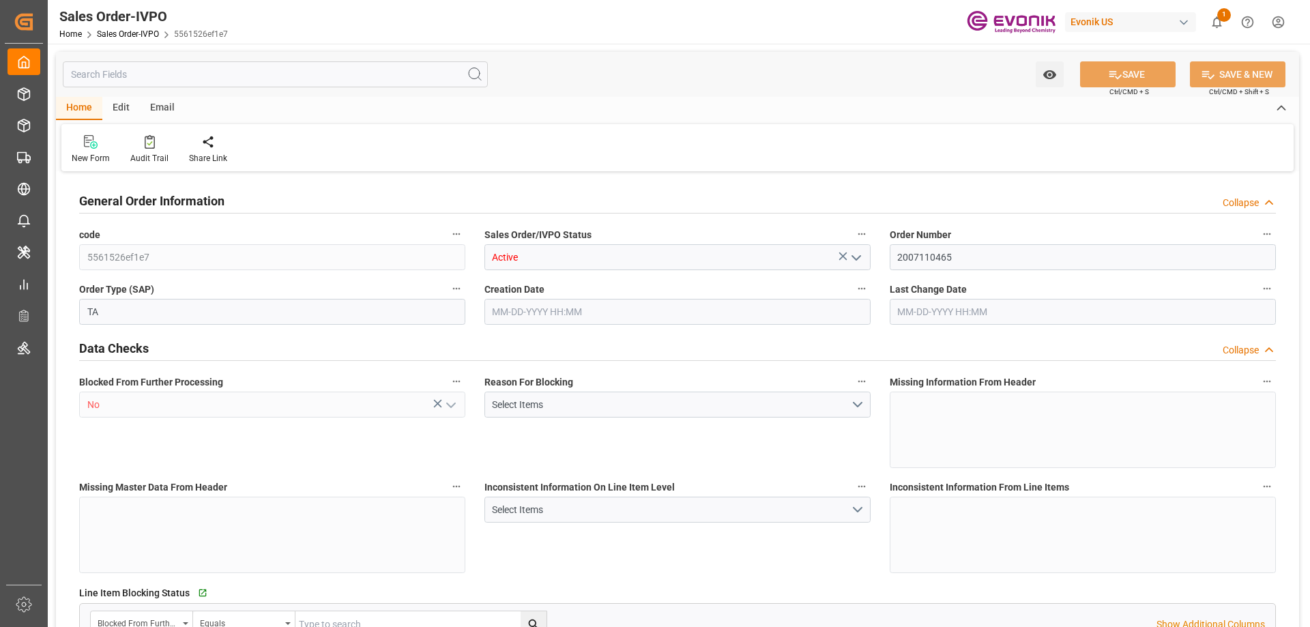
type input "DOHAI"
type input "0"
type input "1"
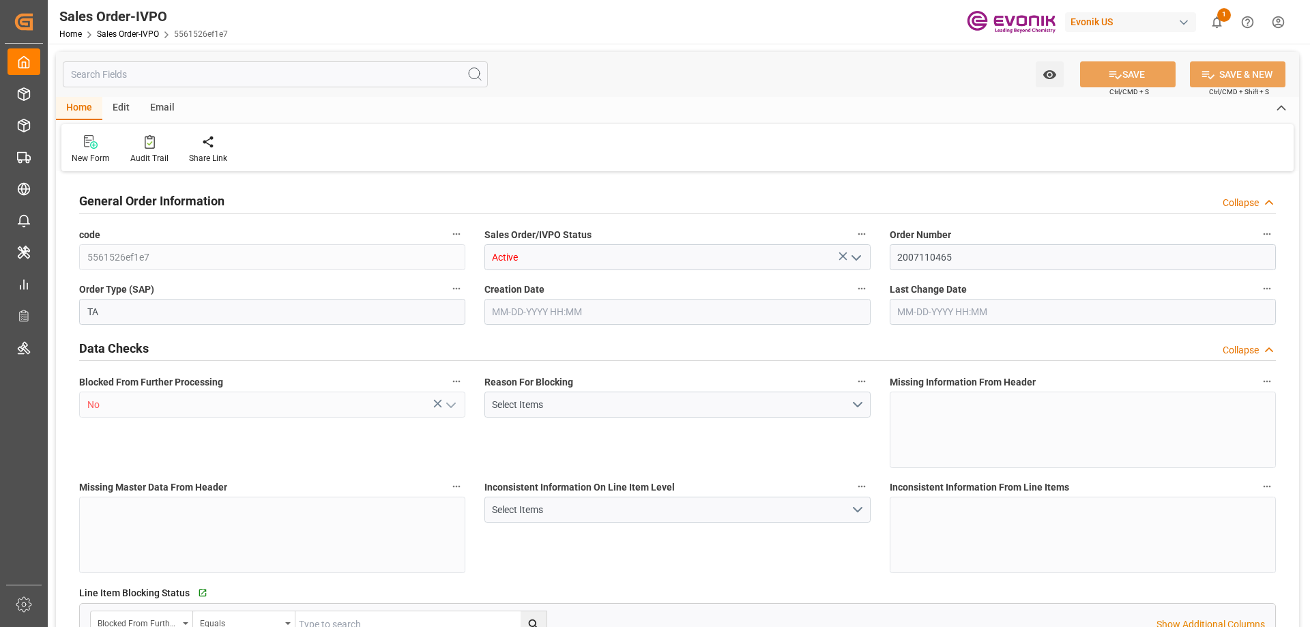
type input "5305.116"
type input "14.058"
type input "17000"
type input "30"
type input "07-25-2025 20:03"
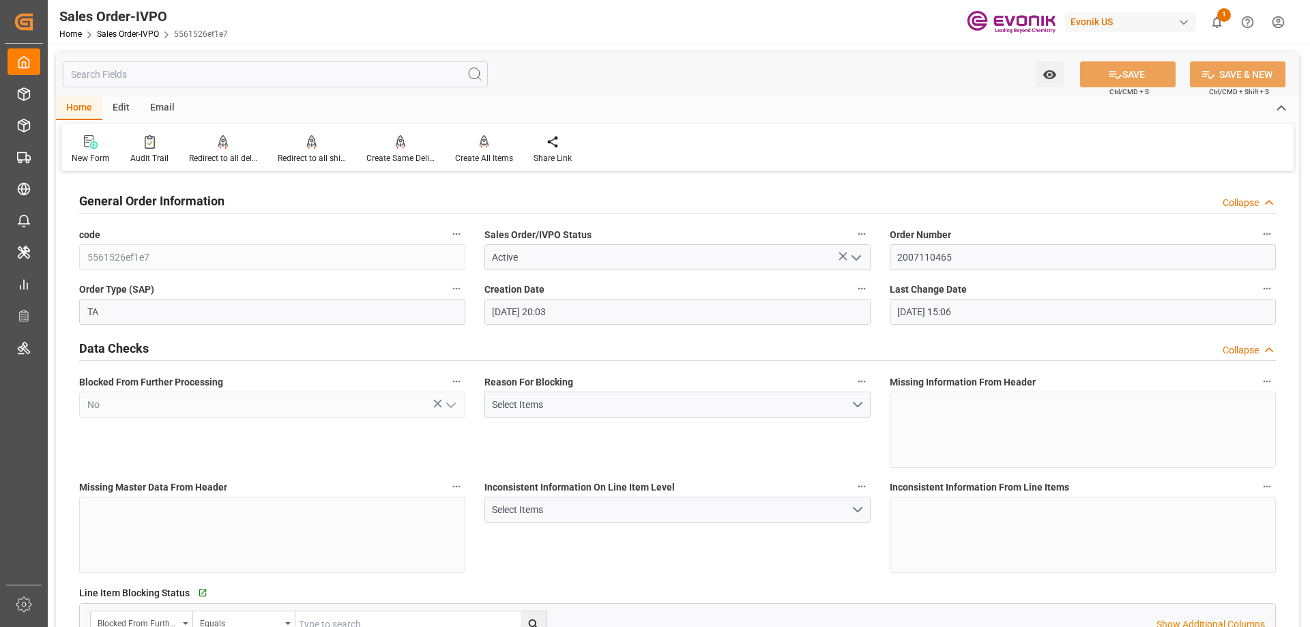
type input "08-12-2025 15:06"
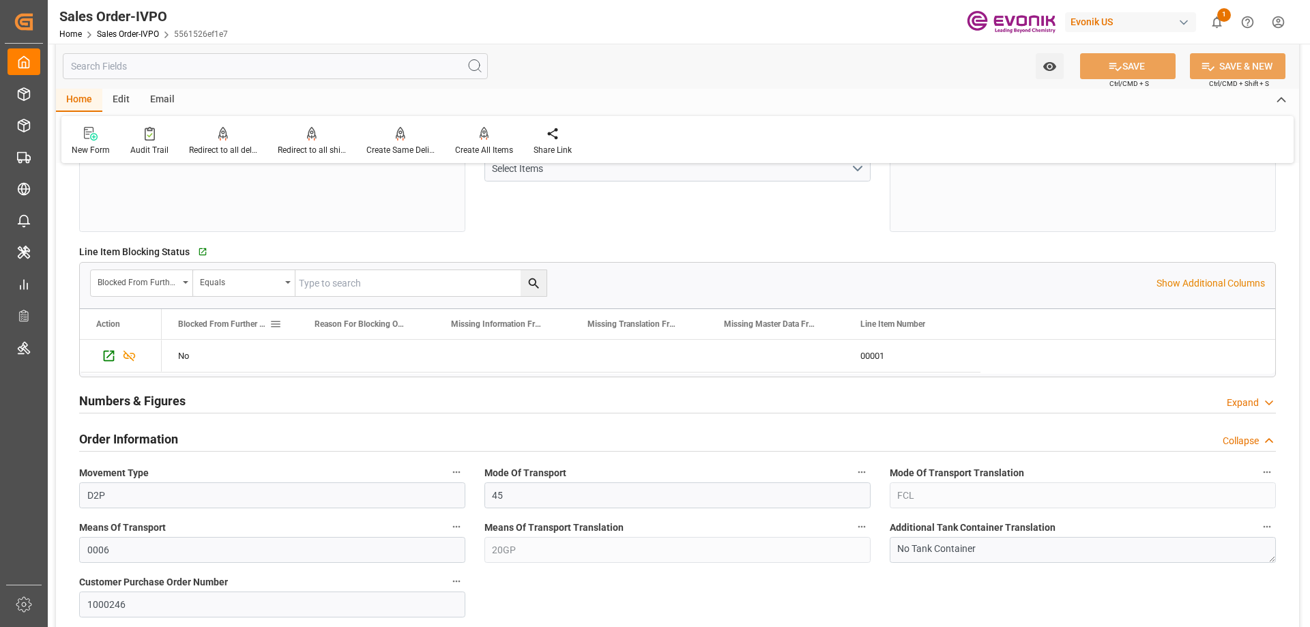
scroll to position [682, 0]
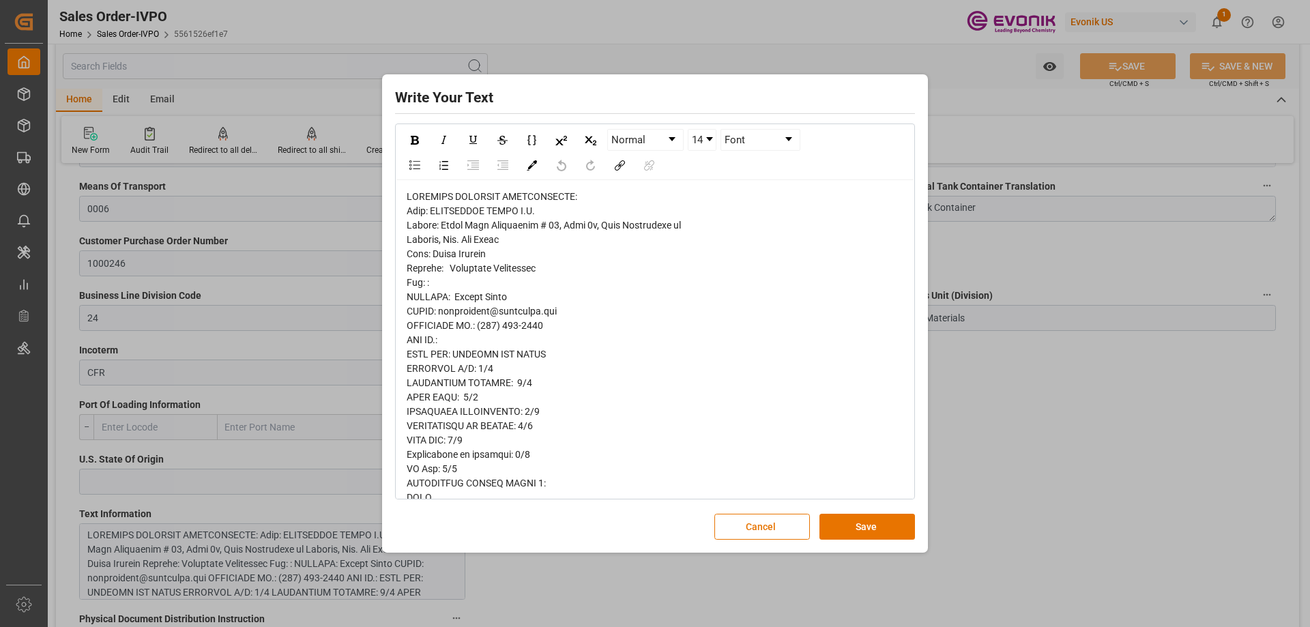
click at [1088, 437] on div "Write Your Text Normal 14 Font Cancel Save" at bounding box center [655, 313] width 1310 height 627
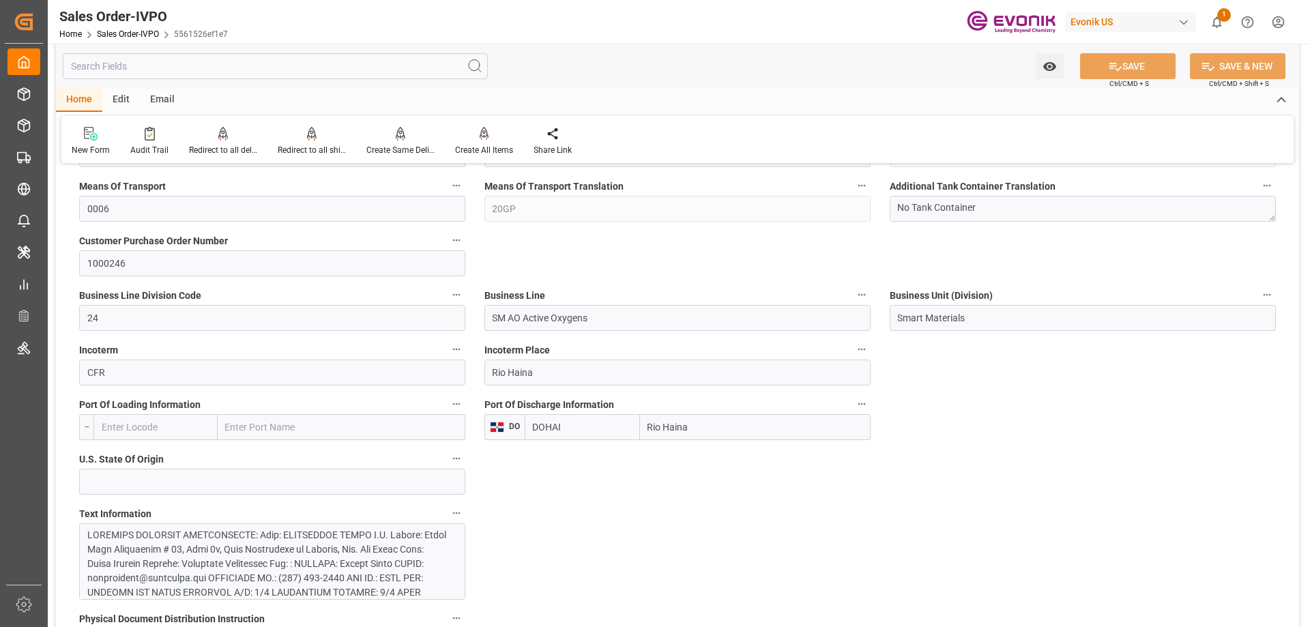
click at [203, 55] on input "text" at bounding box center [275, 66] width 425 height 26
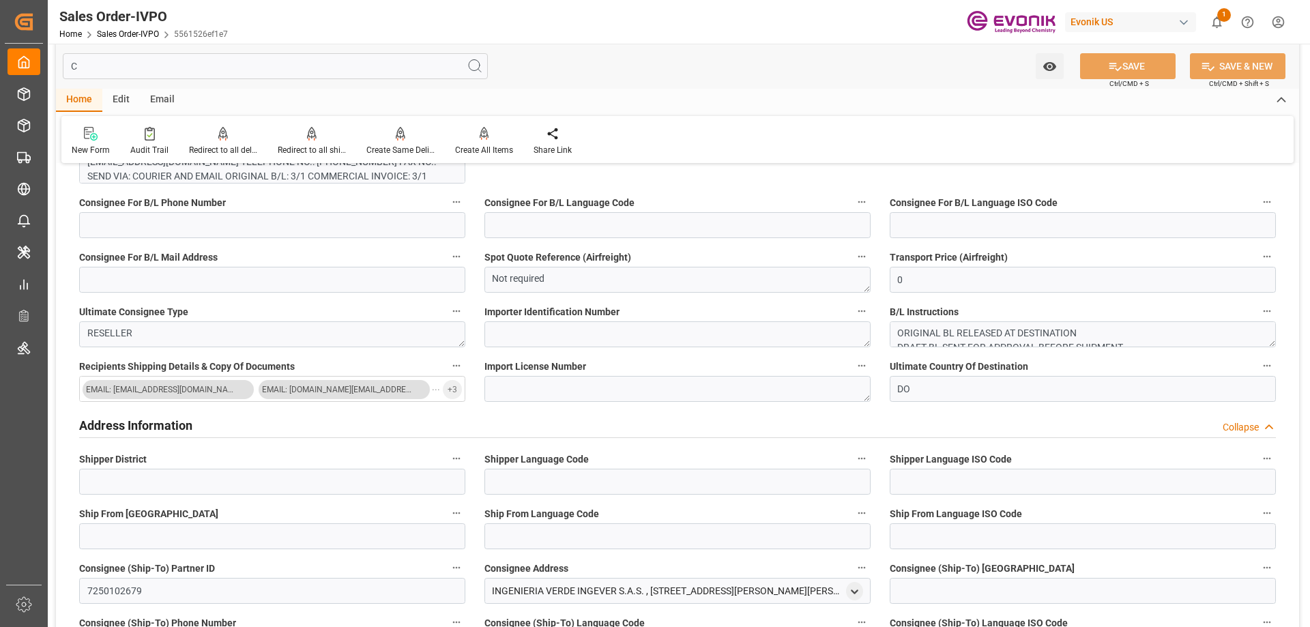
scroll to position [0, 0]
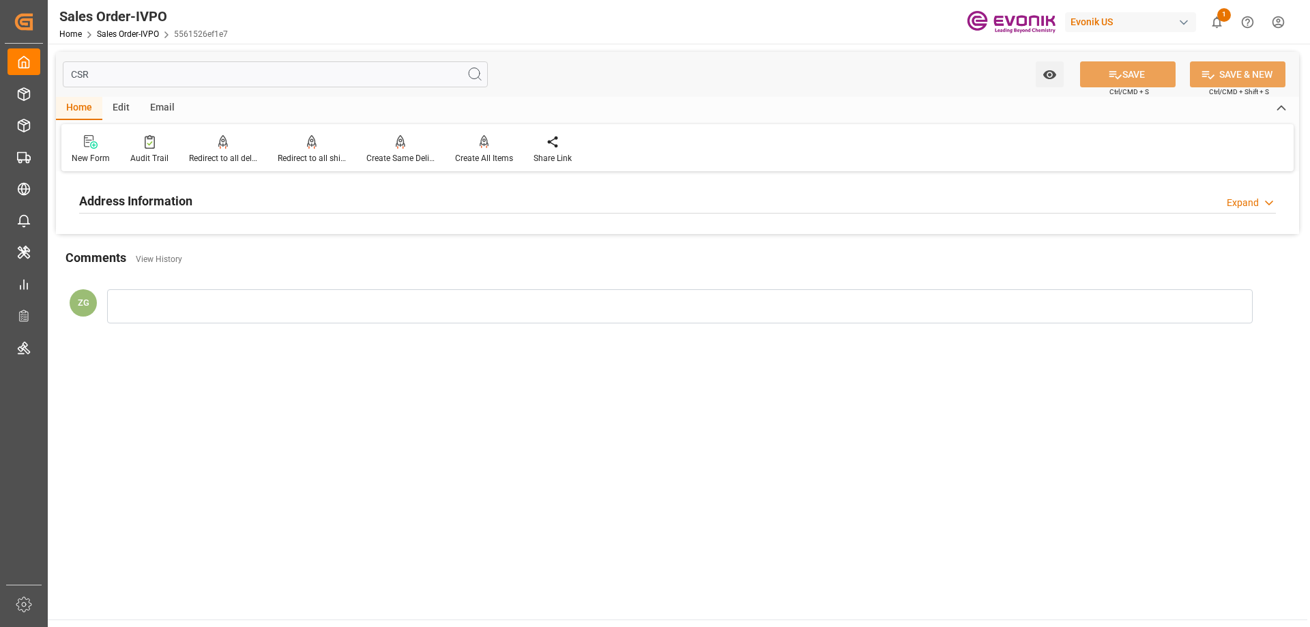
type input "CSR"
click at [167, 190] on div "Address Information" at bounding box center [135, 200] width 113 height 26
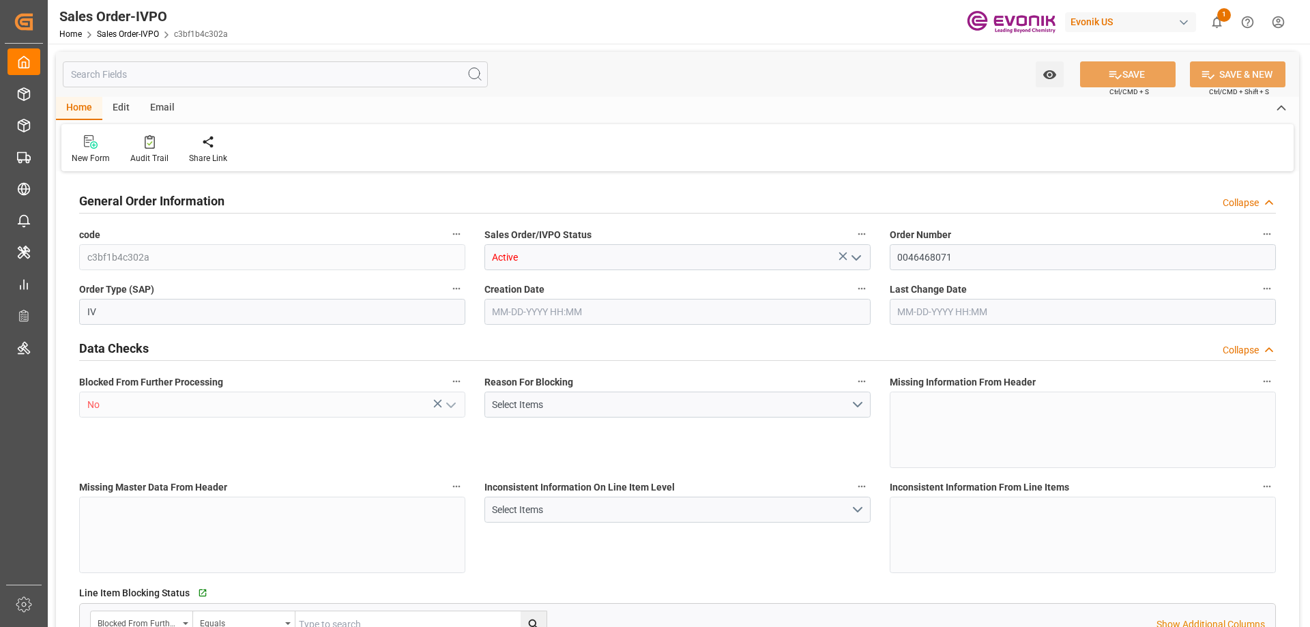
type input "INNSA"
type input "0"
type input "1"
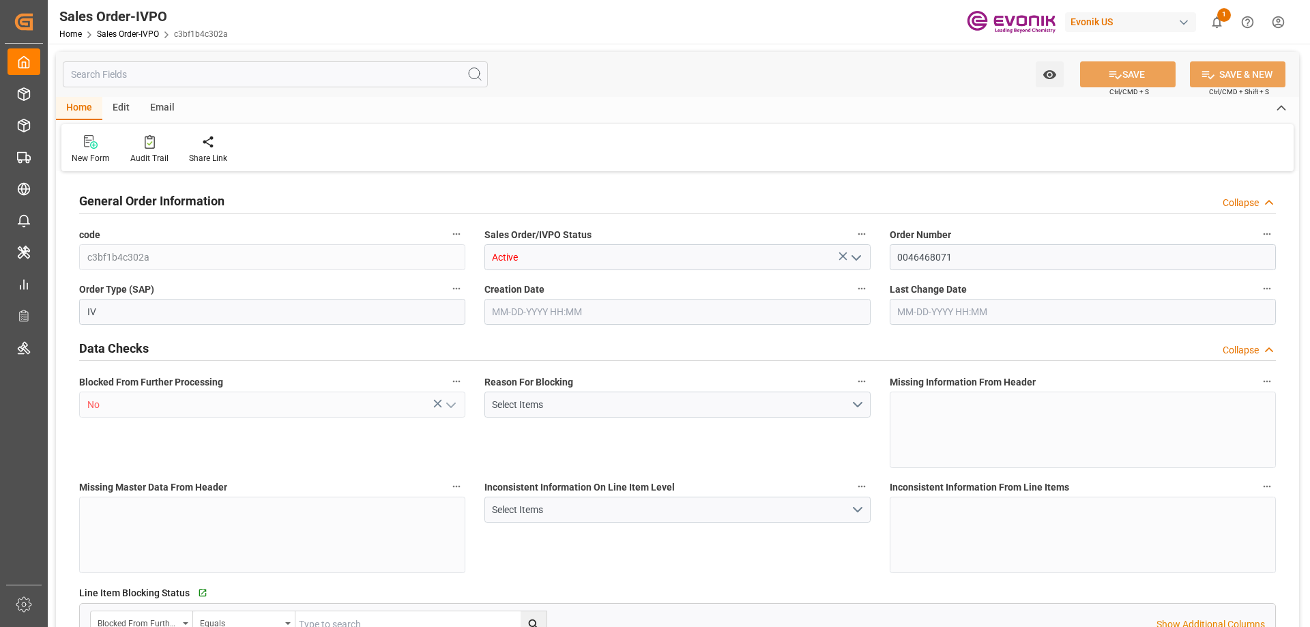
type input "2665.632"
type input "12.2578"
type input "17000"
type input "30"
type input "[DATE] 17:24"
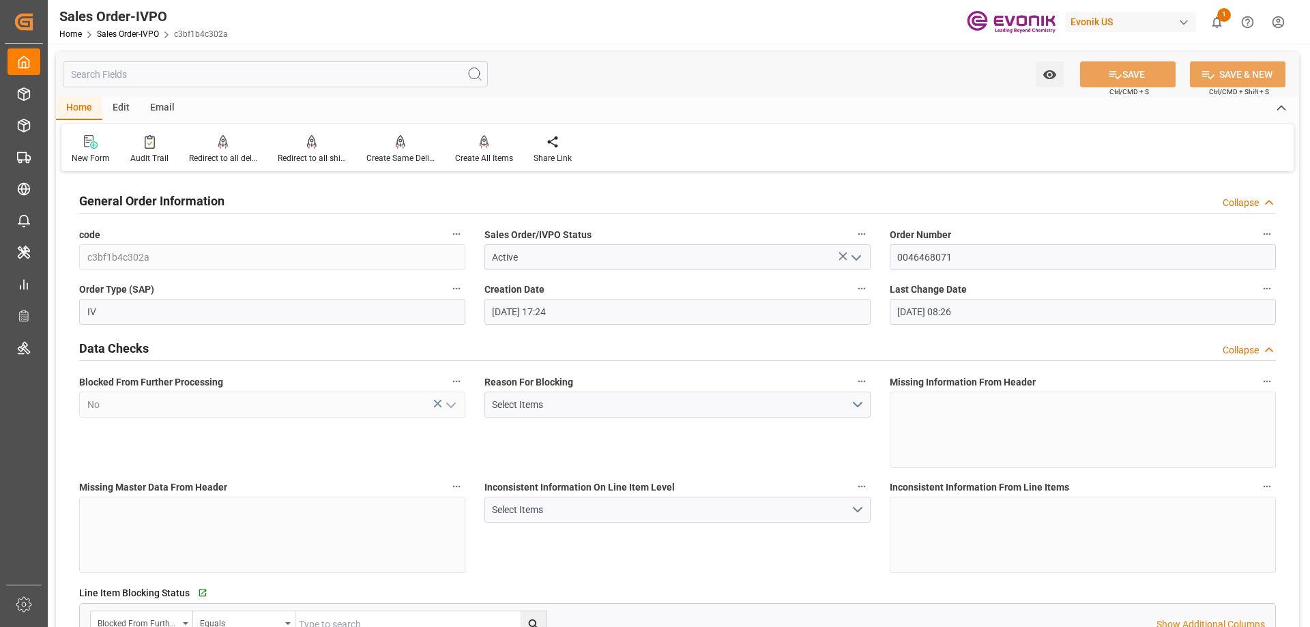
type input "[DATE] 08:26"
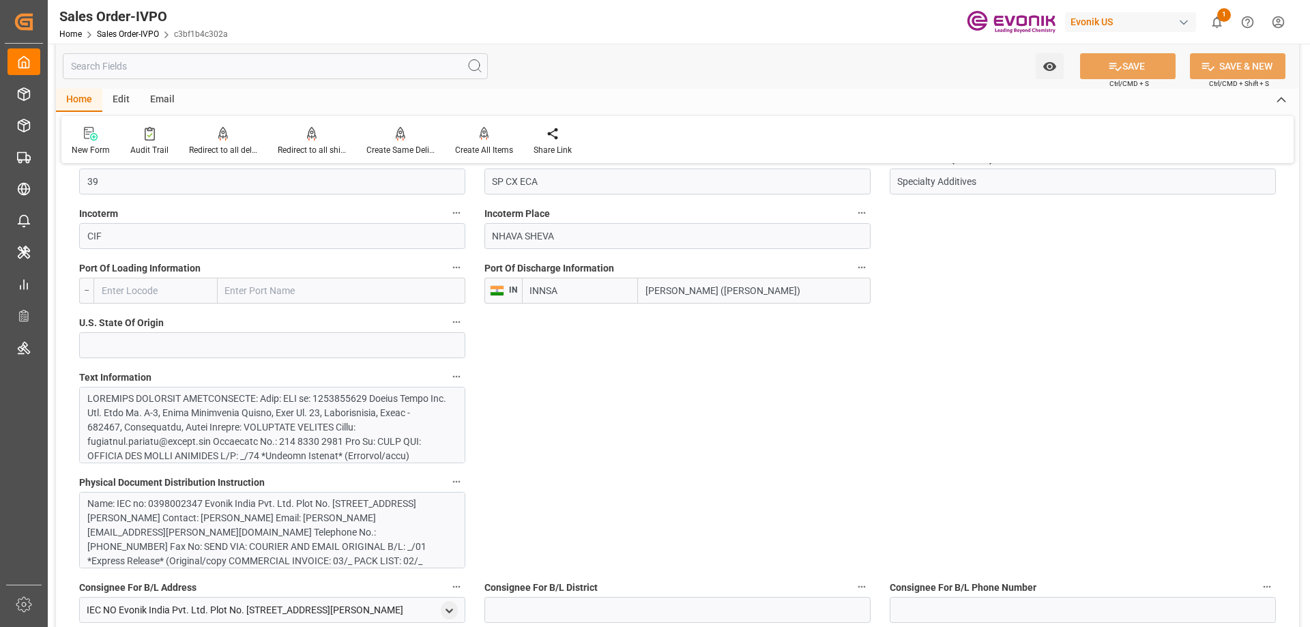
scroll to position [751, 0]
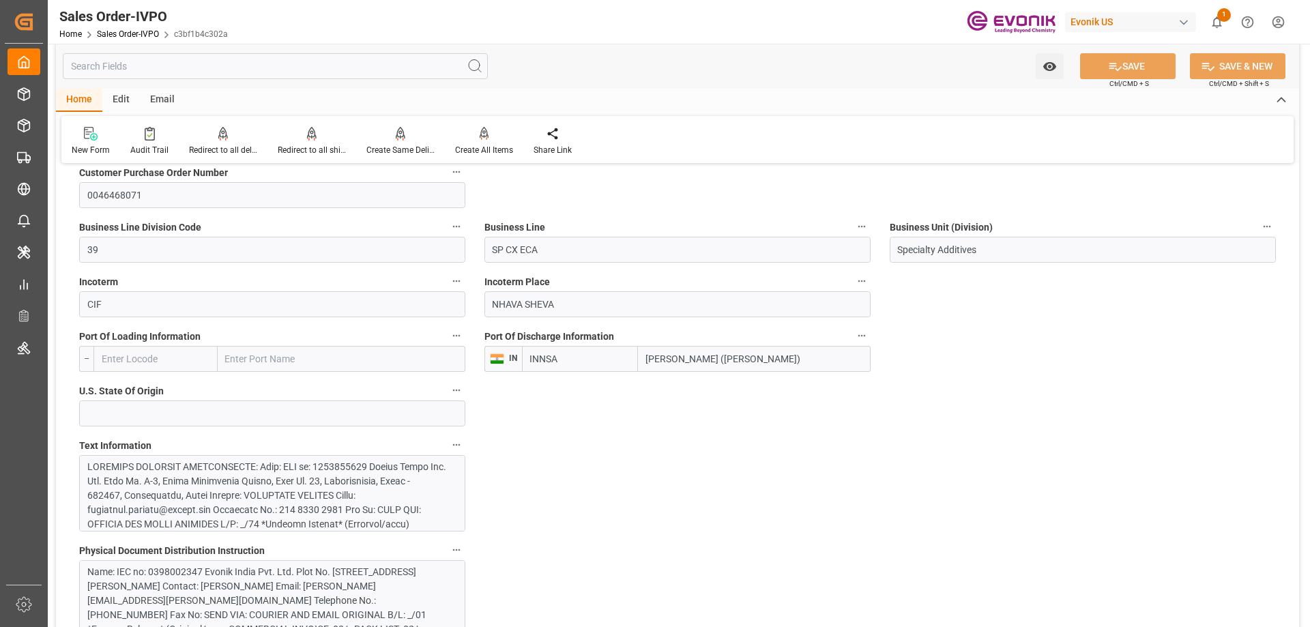
click at [318, 492] on div at bounding box center [267, 603] width 360 height 287
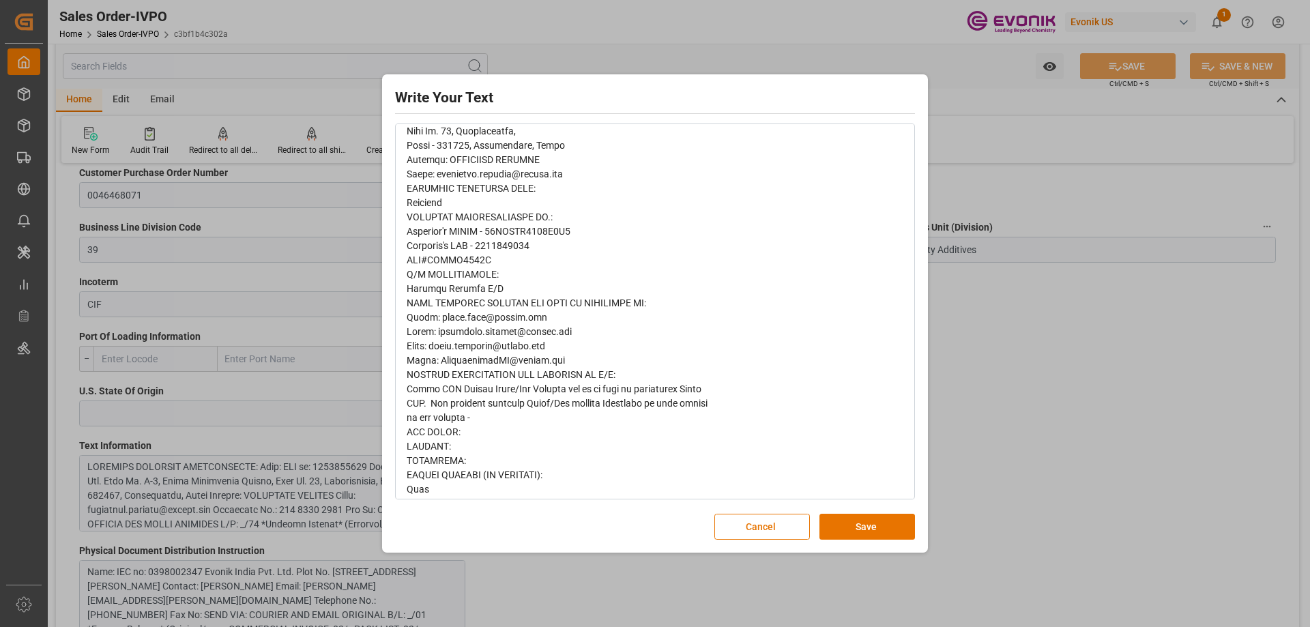
scroll to position [418, 0]
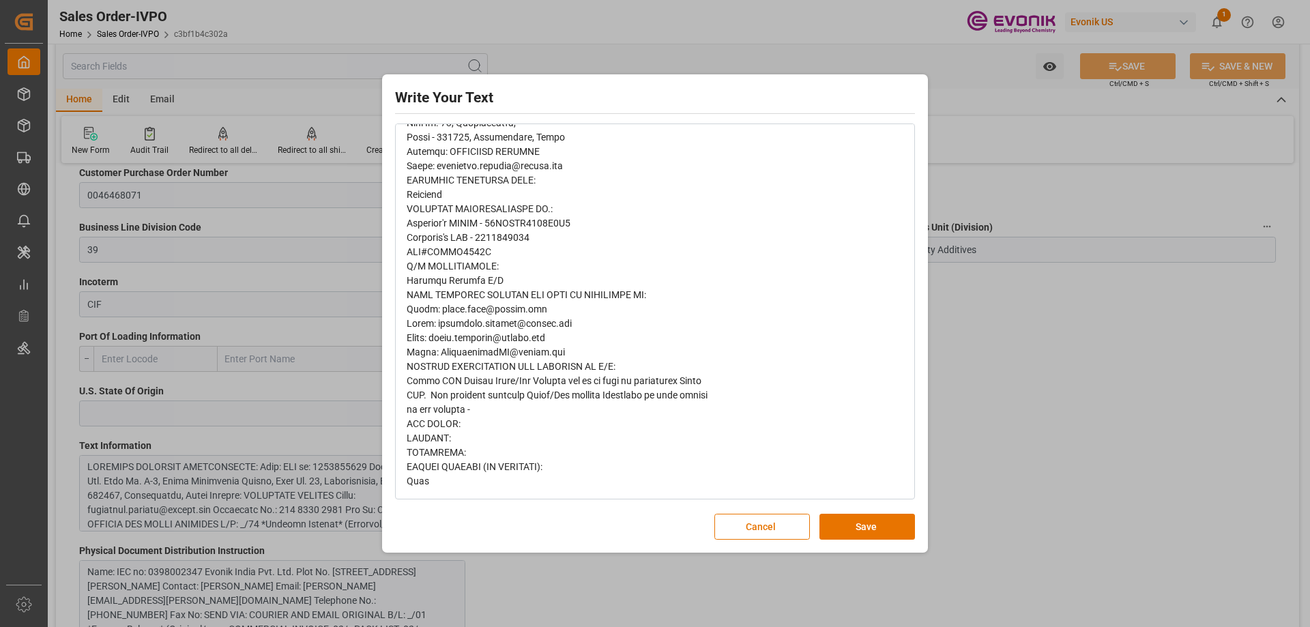
click at [940, 381] on div "Write Your Text Normal 14 Font Cancel Save" at bounding box center [655, 313] width 1310 height 627
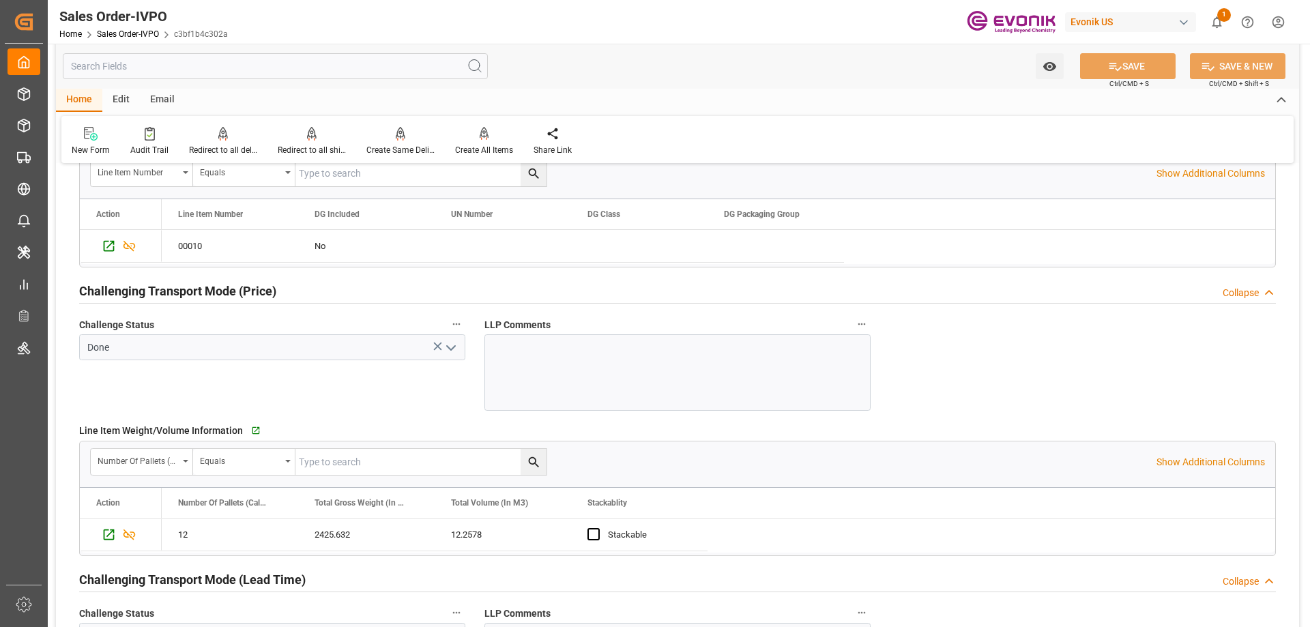
scroll to position [2252, 0]
